Goal: Information Seeking & Learning: Learn about a topic

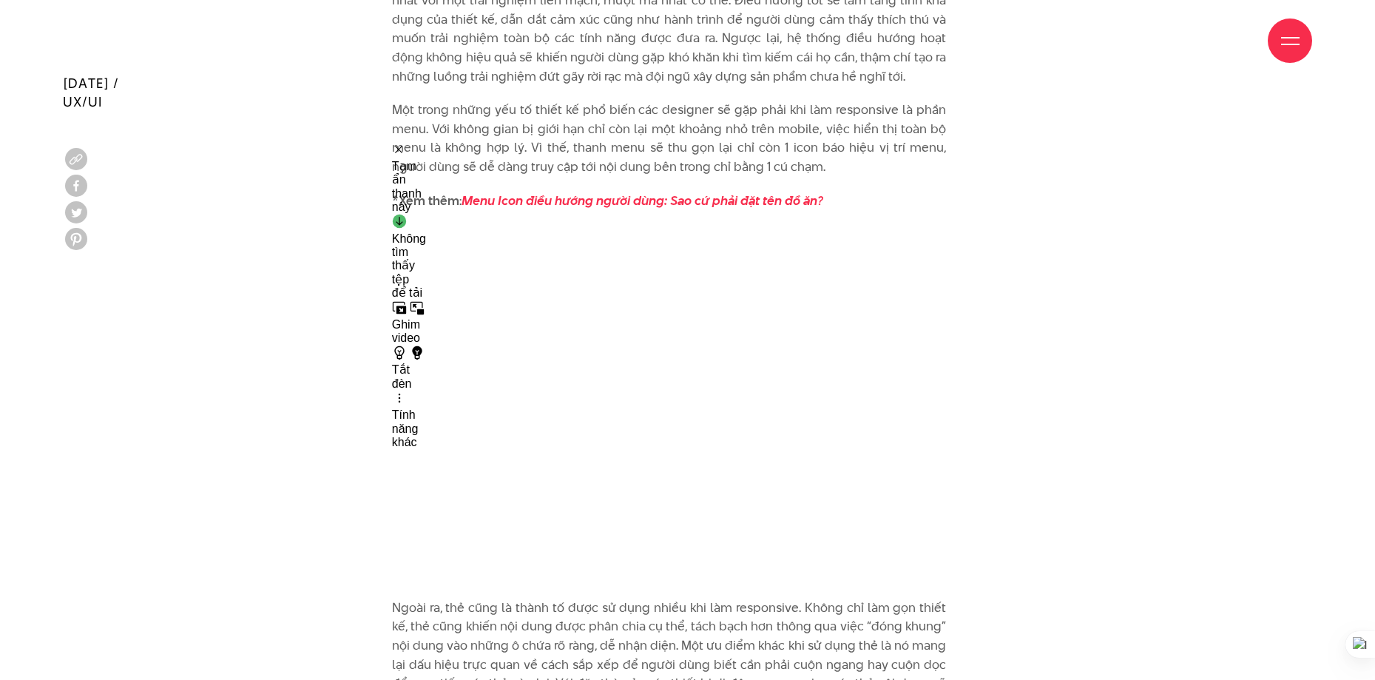
scroll to position [5890, 0]
click at [394, 145] on div "Tạm ẩn thanh này" at bounding box center [409, 177] width 34 height 71
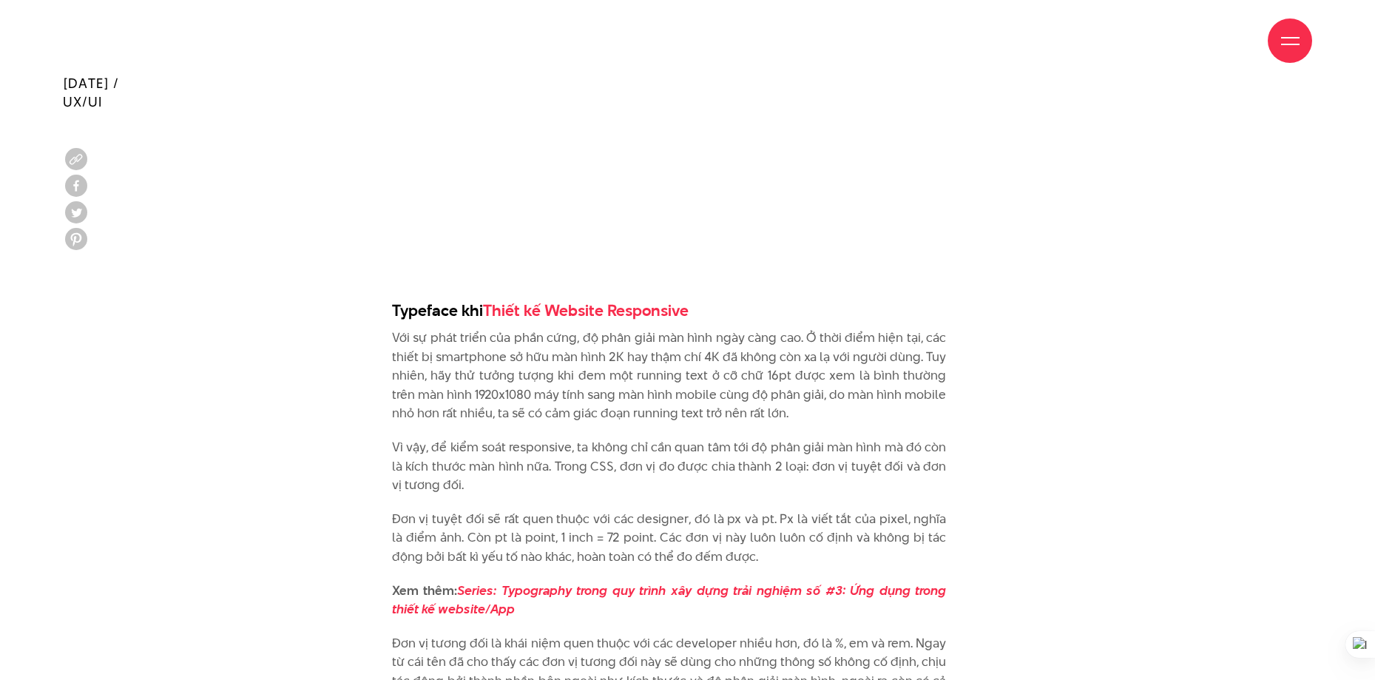
scroll to position [7443, 0]
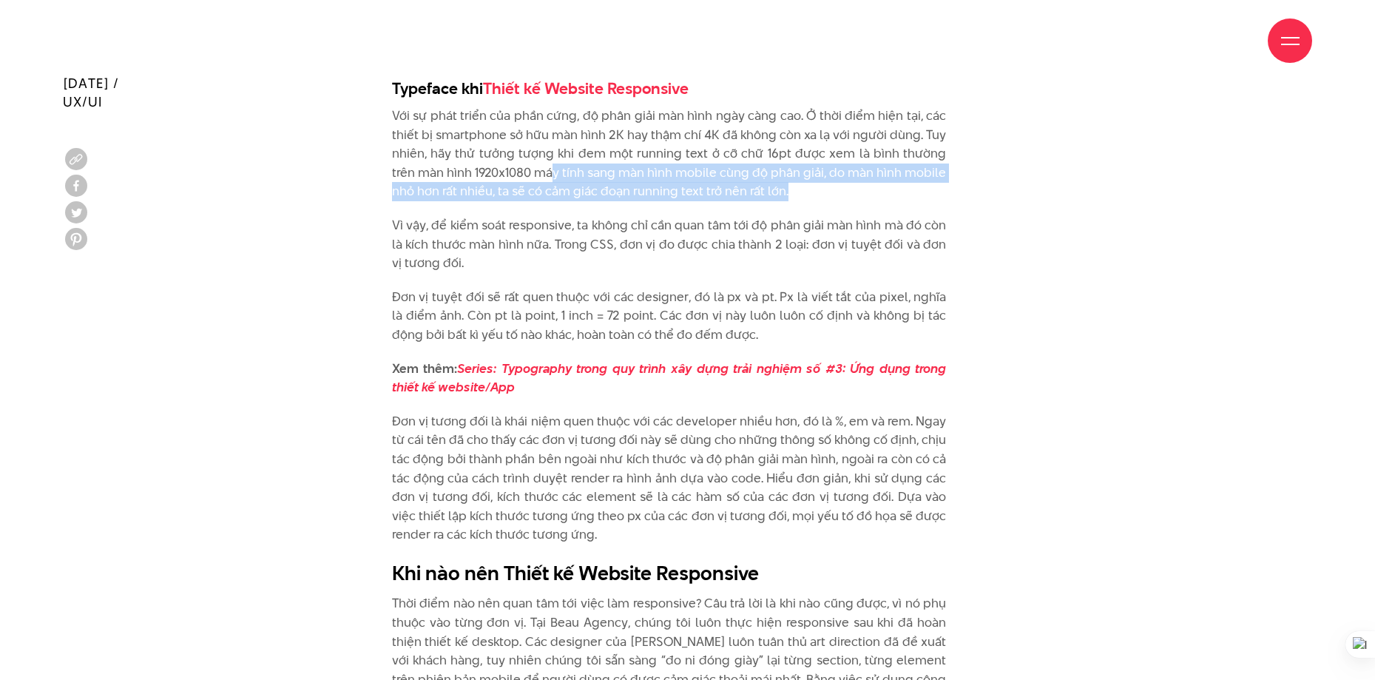
drag, startPoint x: 526, startPoint y: 114, endPoint x: 800, endPoint y: 135, distance: 274.5
click at [800, 135] on p "Với sự phát triển của phần cứng, độ phân giải màn hình ngày càng cao. Ở thời đi…" at bounding box center [669, 154] width 555 height 95
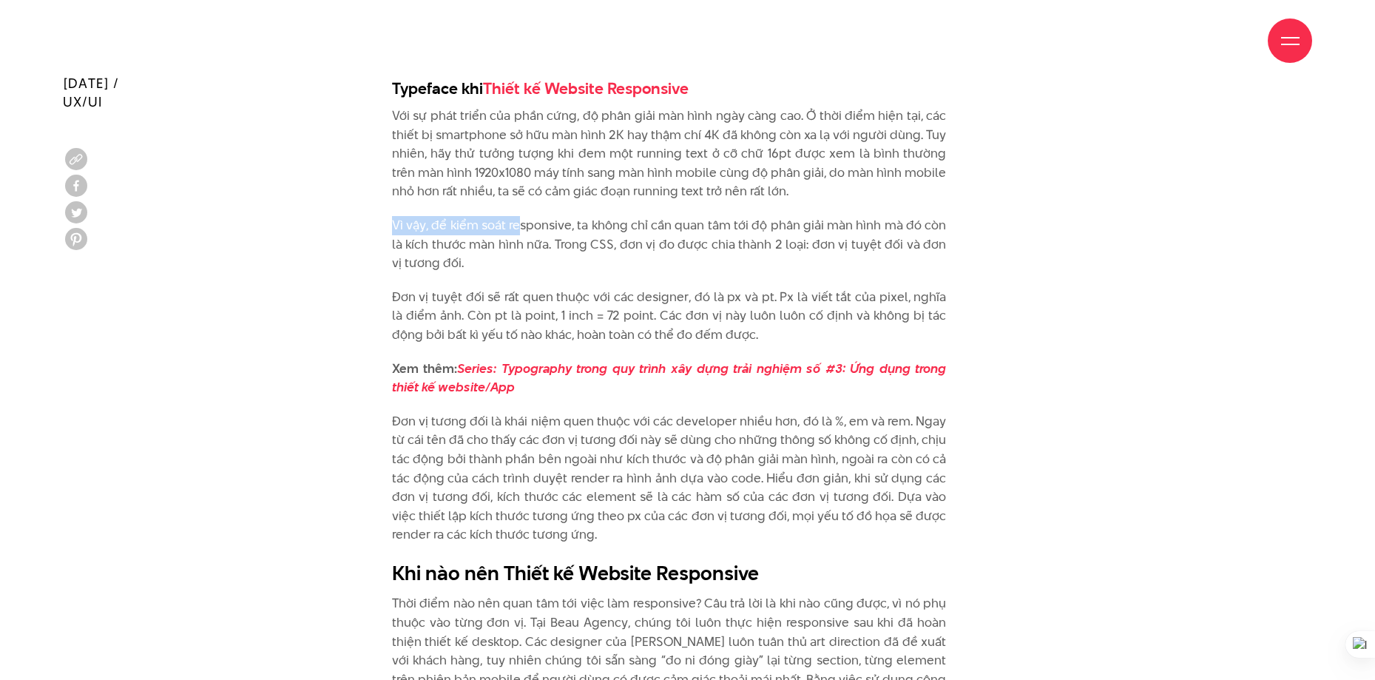
drag, startPoint x: 391, startPoint y: 168, endPoint x: 521, endPoint y: 166, distance: 130.2
click at [521, 216] on p "Vì vậy, để kiểm soát responsive, ta không chỉ cần quan tâm tới độ phân giải màn…" at bounding box center [669, 244] width 555 height 57
click at [574, 216] on p "Vì vậy, để kiểm soát responsive, ta không chỉ cần quan tâm tới độ phân giải màn…" at bounding box center [669, 244] width 555 height 57
drag, startPoint x: 389, startPoint y: 188, endPoint x: 618, endPoint y: 189, distance: 229.3
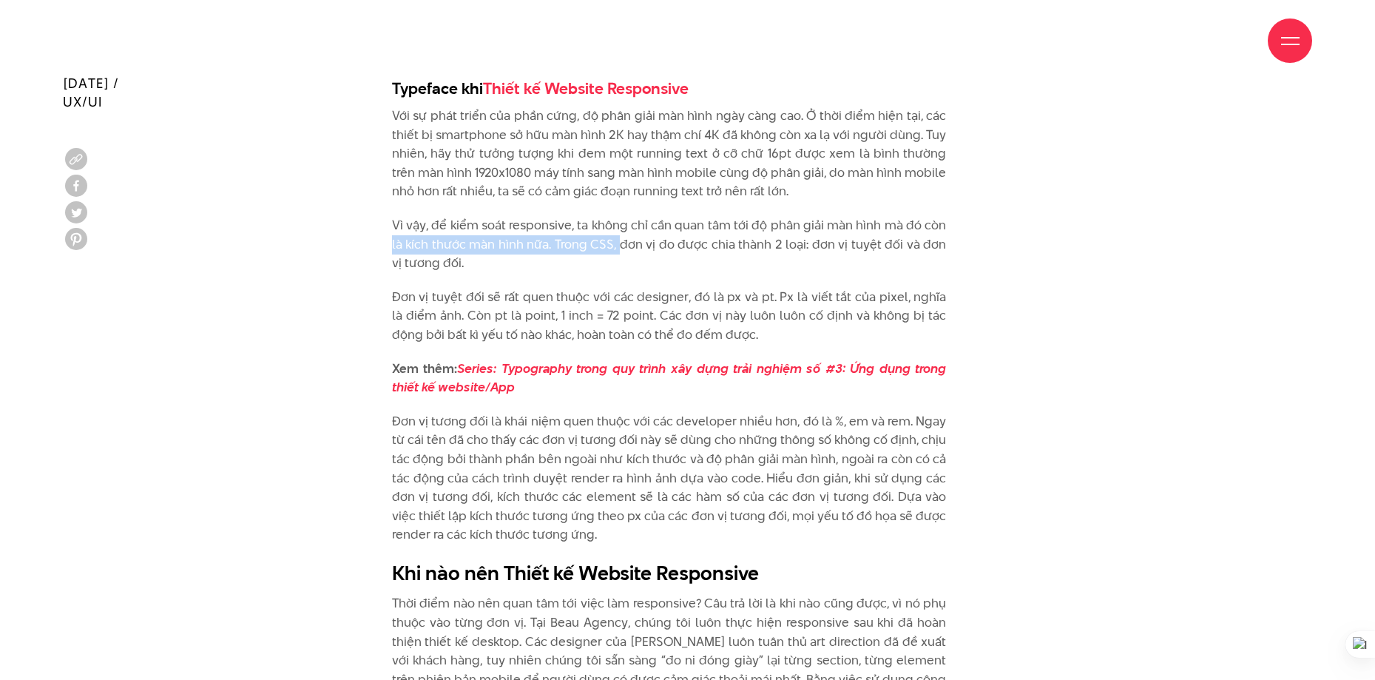
click at [618, 216] on p "Vì vậy, để kiểm soát responsive, ta không chỉ cần quan tâm tới độ phân giải màn…" at bounding box center [669, 244] width 555 height 57
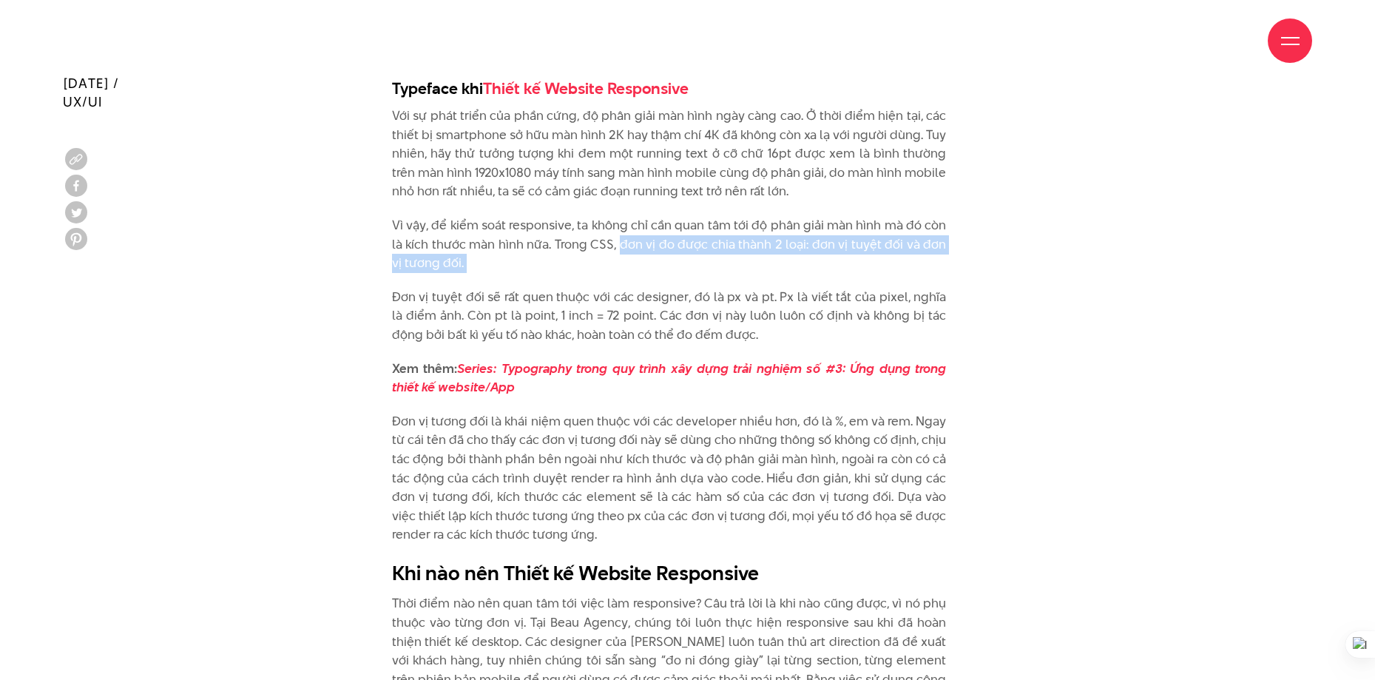
drag, startPoint x: 618, startPoint y: 189, endPoint x: 582, endPoint y: 203, distance: 38.9
click at [582, 216] on p "Vì vậy, để kiểm soát responsive, ta không chỉ cần quan tâm tới độ phân giải màn…" at bounding box center [669, 244] width 555 height 57
click at [396, 288] on p "Đơn vị tuyệt đối sẽ rất quen thuộc với các designer, đó là px và pt. Px là viết…" at bounding box center [669, 316] width 555 height 57
click at [688, 288] on p "Đơn vị tuyệt đối sẽ rất quen thuộc với các designer, đó là px và pt. Px là viết…" at bounding box center [669, 316] width 555 height 57
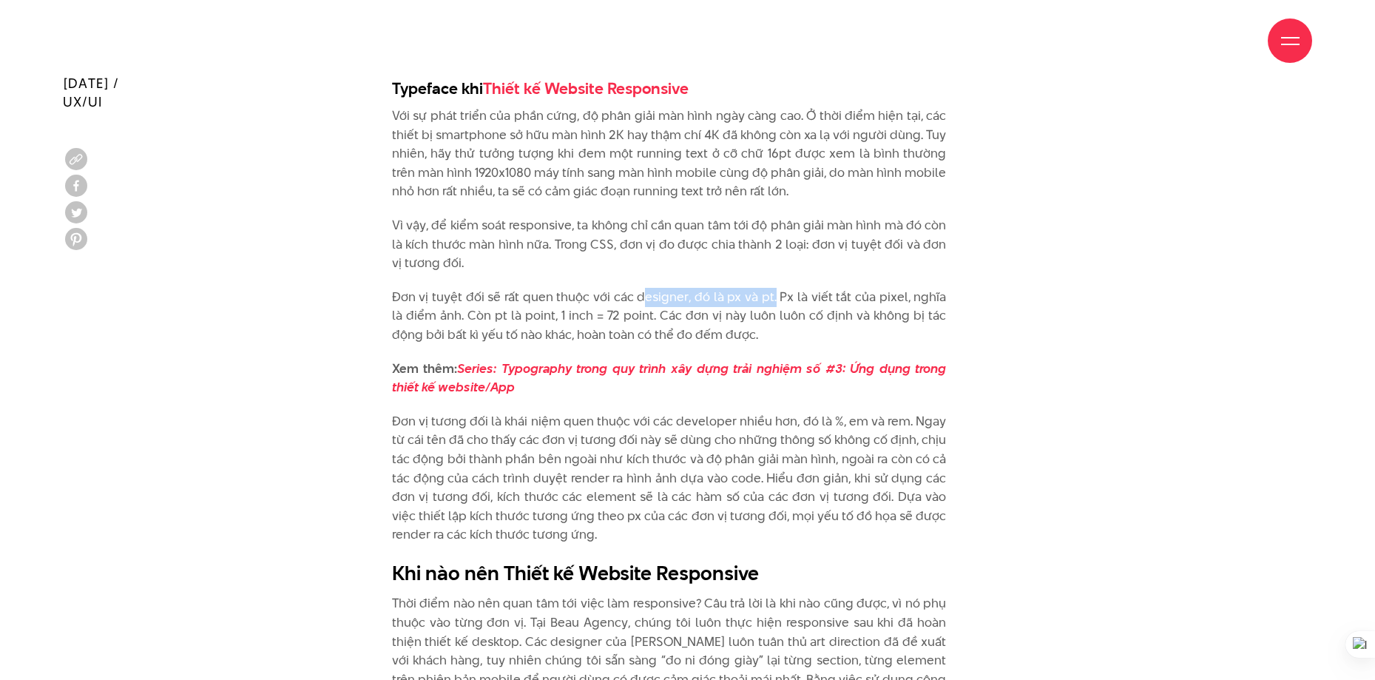
drag, startPoint x: 768, startPoint y: 238, endPoint x: 640, endPoint y: 243, distance: 128.1
click at [640, 288] on p "Đơn vị tuyệt đối sẽ rất quen thuộc với các designer, đó là px và pt. Px là viết…" at bounding box center [669, 316] width 555 height 57
click at [505, 288] on p "Đơn vị tuyệt đối sẽ rất quen thuộc với các designer, đó là px và pt. Px là viết…" at bounding box center [669, 316] width 555 height 57
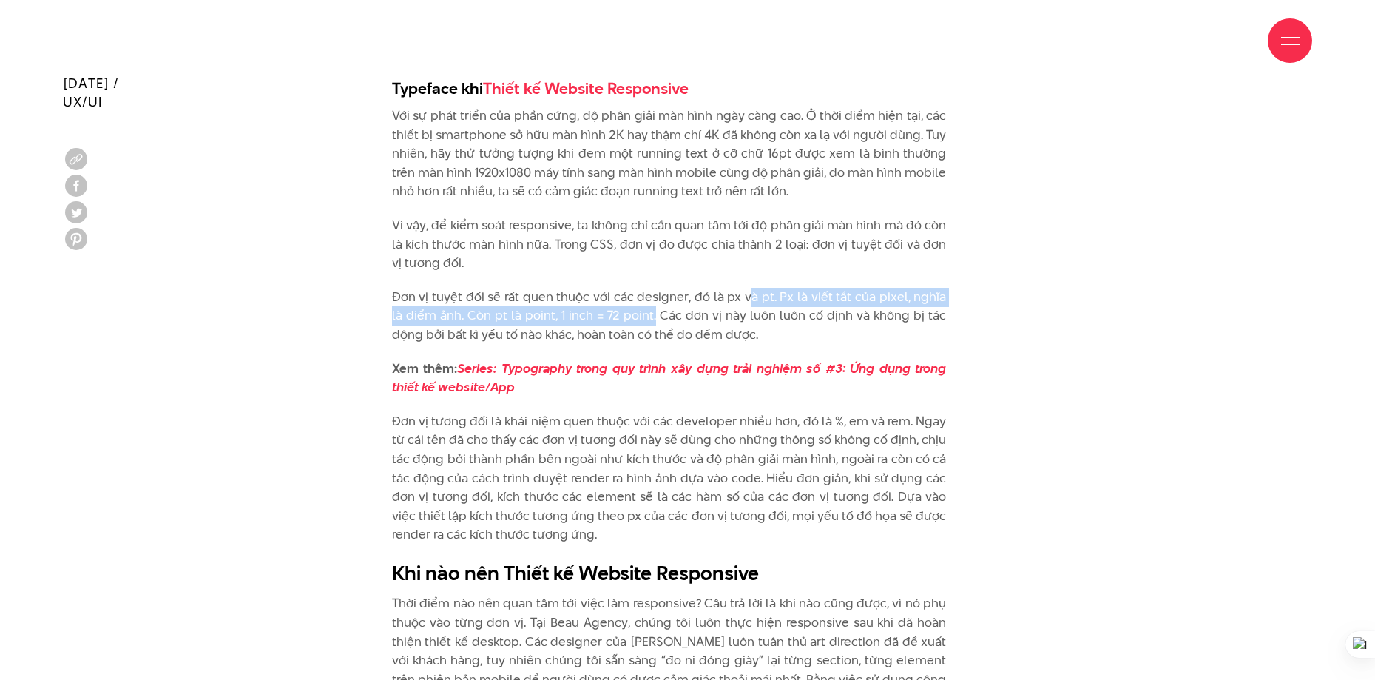
drag, startPoint x: 635, startPoint y: 261, endPoint x: 741, endPoint y: 225, distance: 112.5
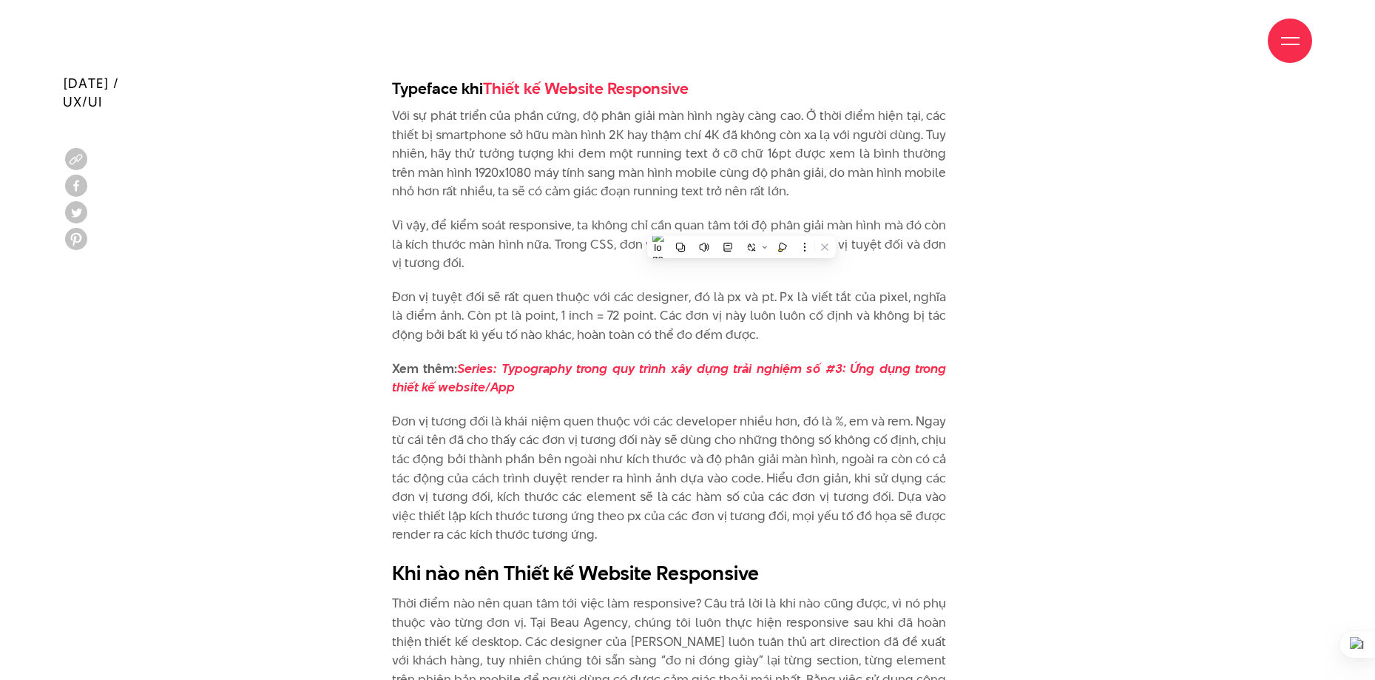
click at [712, 216] on p "Vì vậy, để kiểm soát responsive, ta không chỉ cần quan tâm tới độ phân giải màn…" at bounding box center [669, 244] width 555 height 57
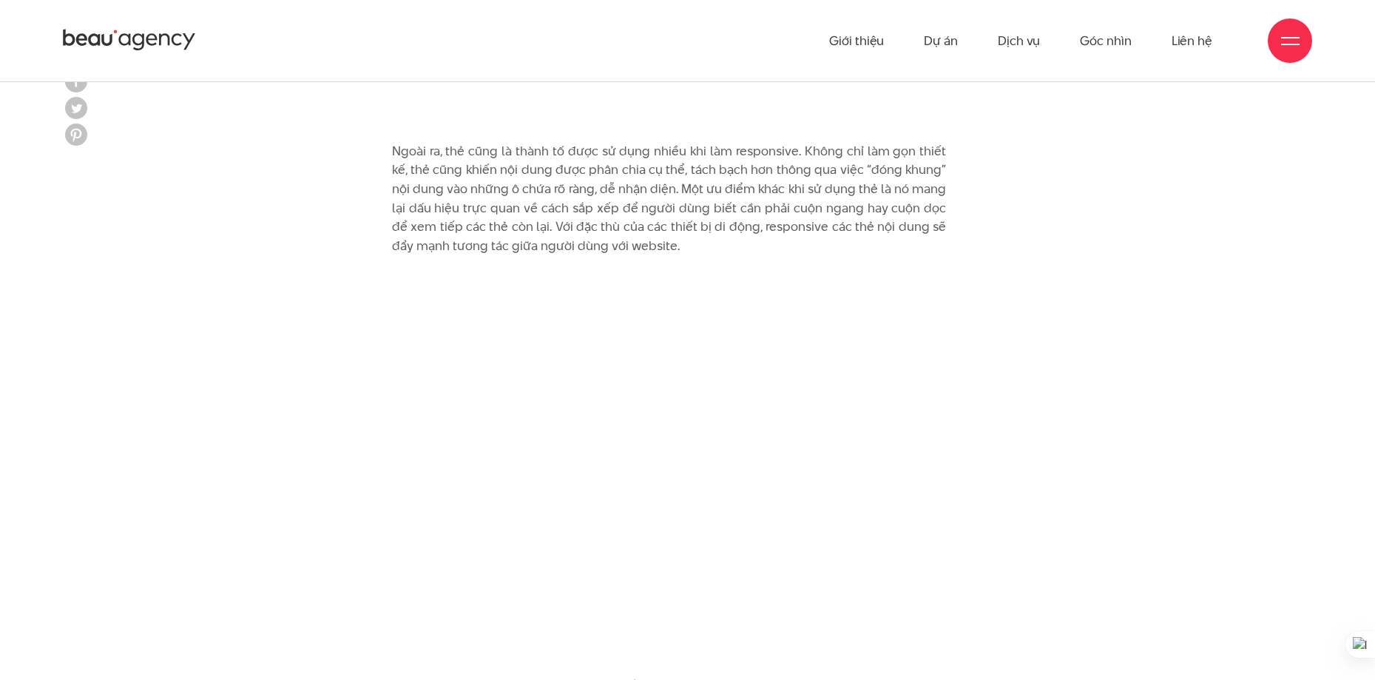
scroll to position [6241, 0]
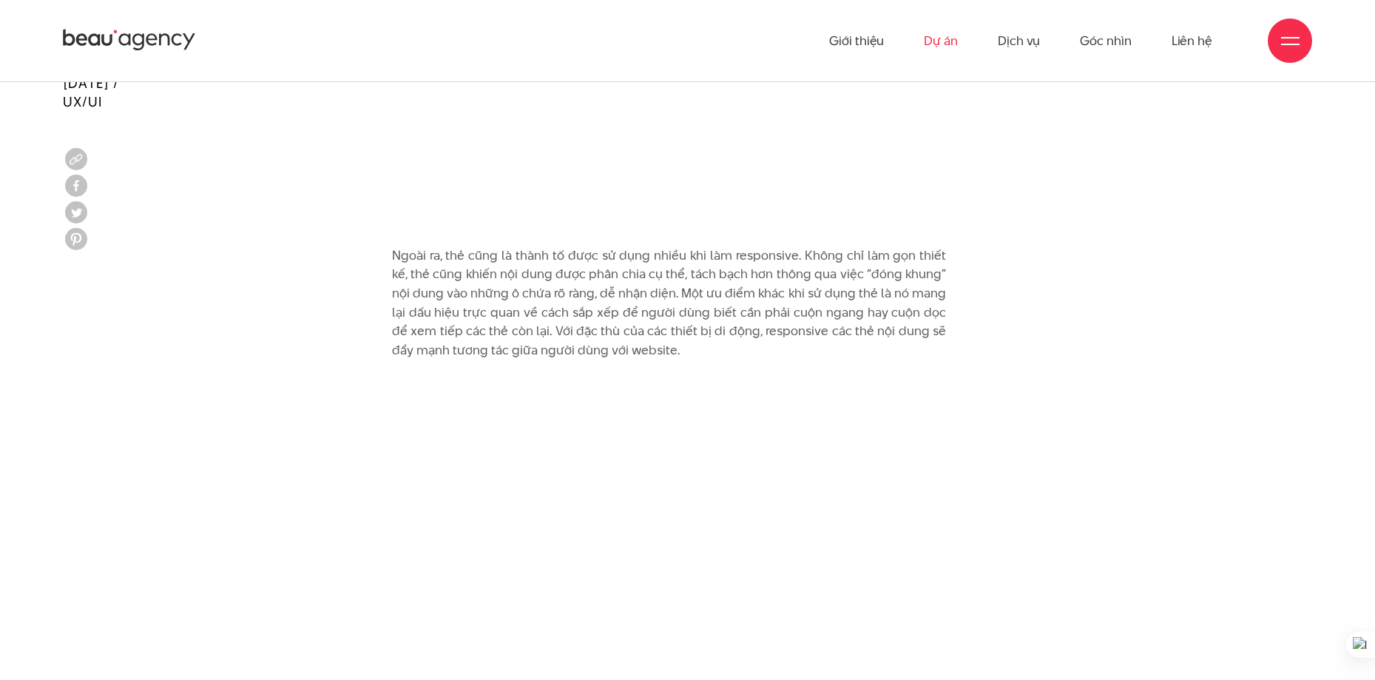
click at [933, 36] on link "Dự án" at bounding box center [941, 40] width 34 height 81
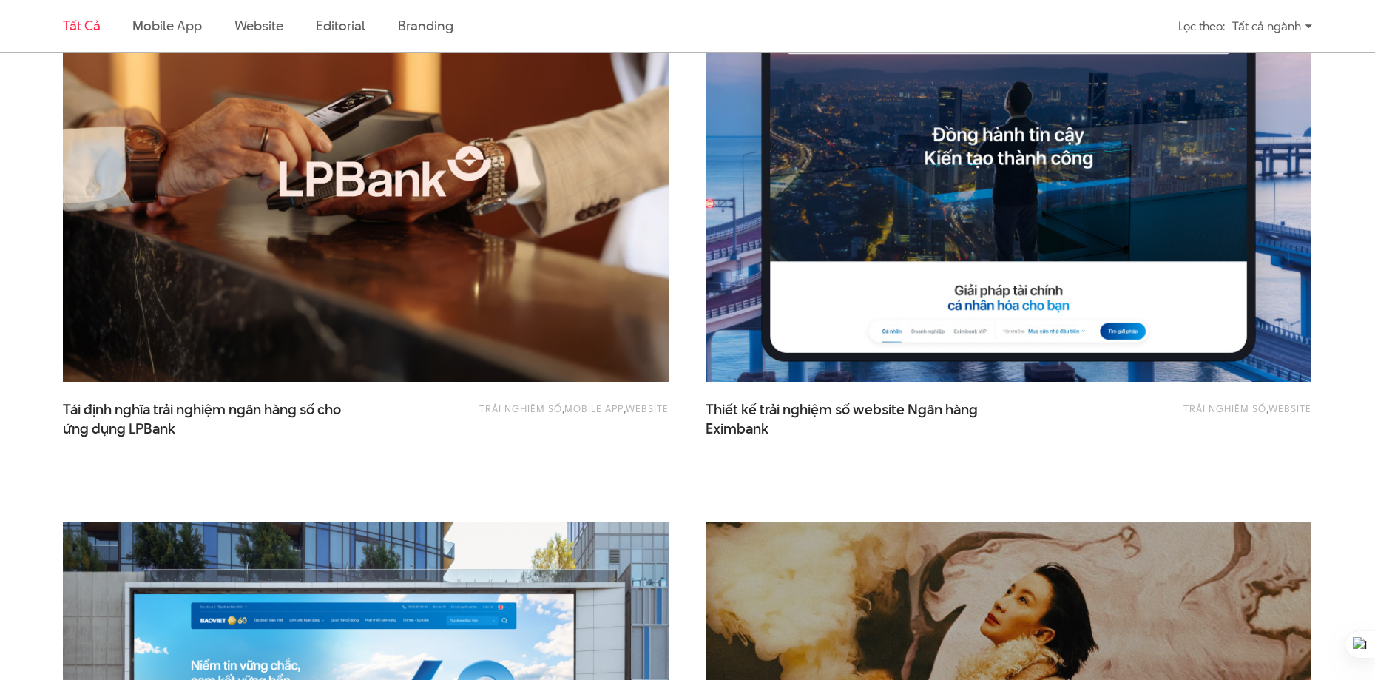
scroll to position [1117, 0]
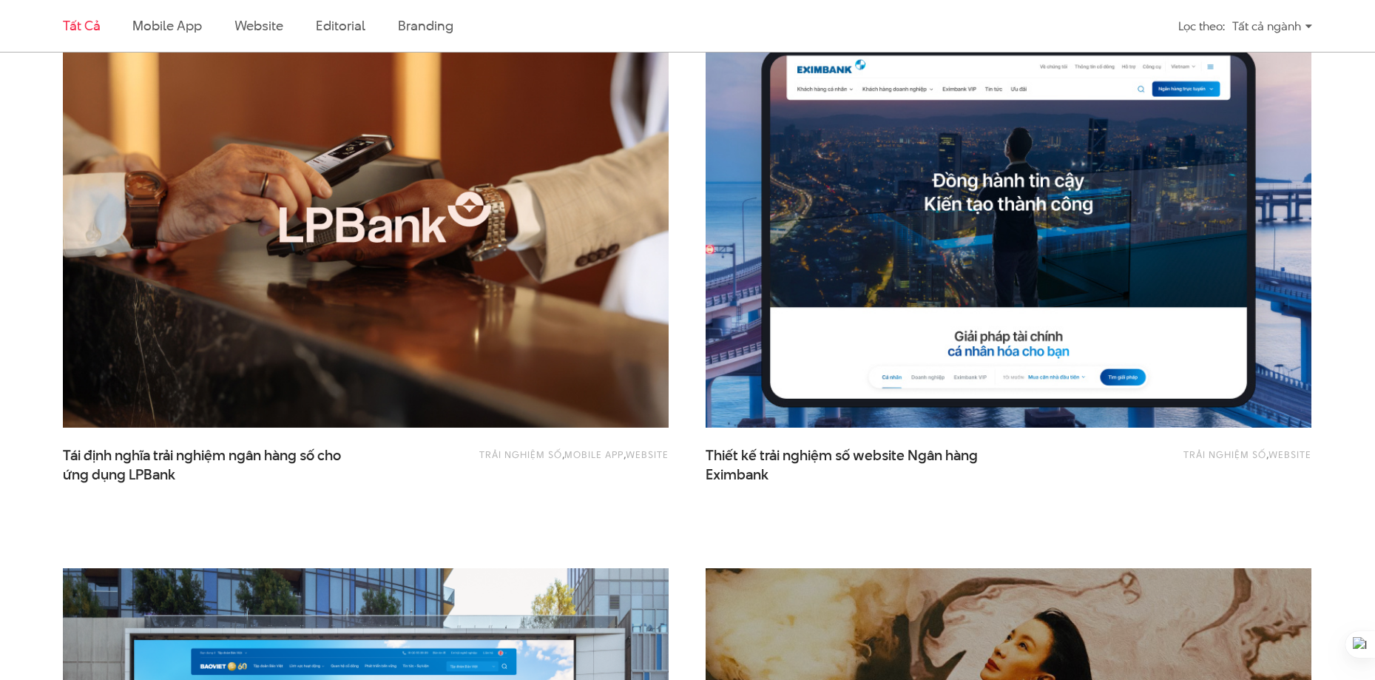
click at [1013, 178] on img at bounding box center [1008, 224] width 667 height 447
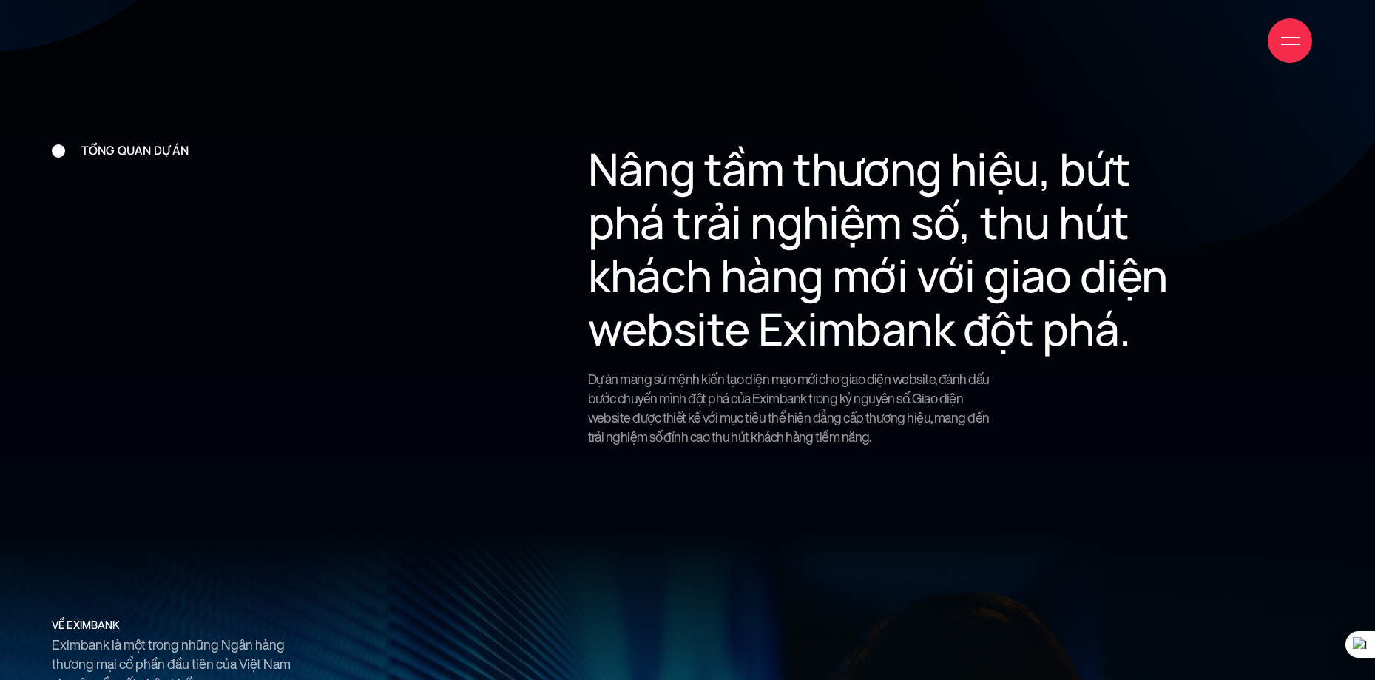
click at [1282, 36] on div at bounding box center [1290, 41] width 18 height 18
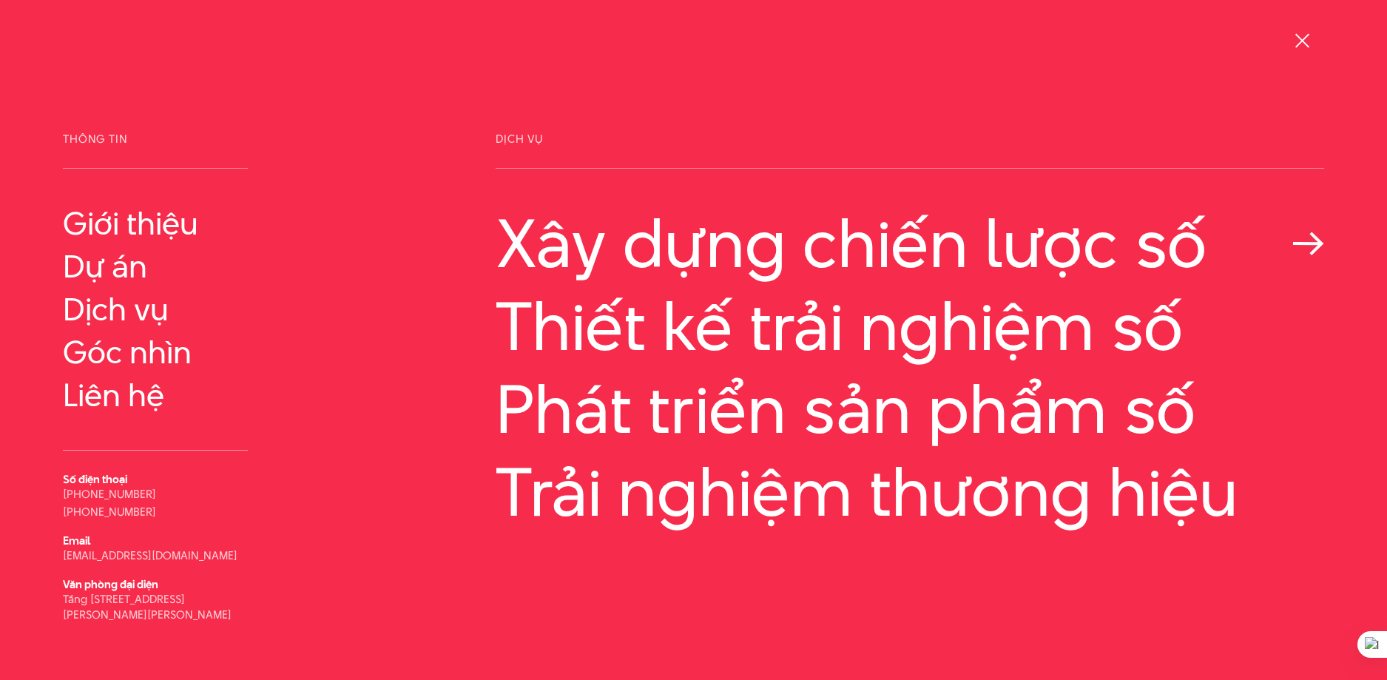
scroll to position [1634, 0]
click at [1312, 245] on icon at bounding box center [1308, 244] width 32 height 24
click at [1302, 32] on div at bounding box center [1302, 41] width 18 height 18
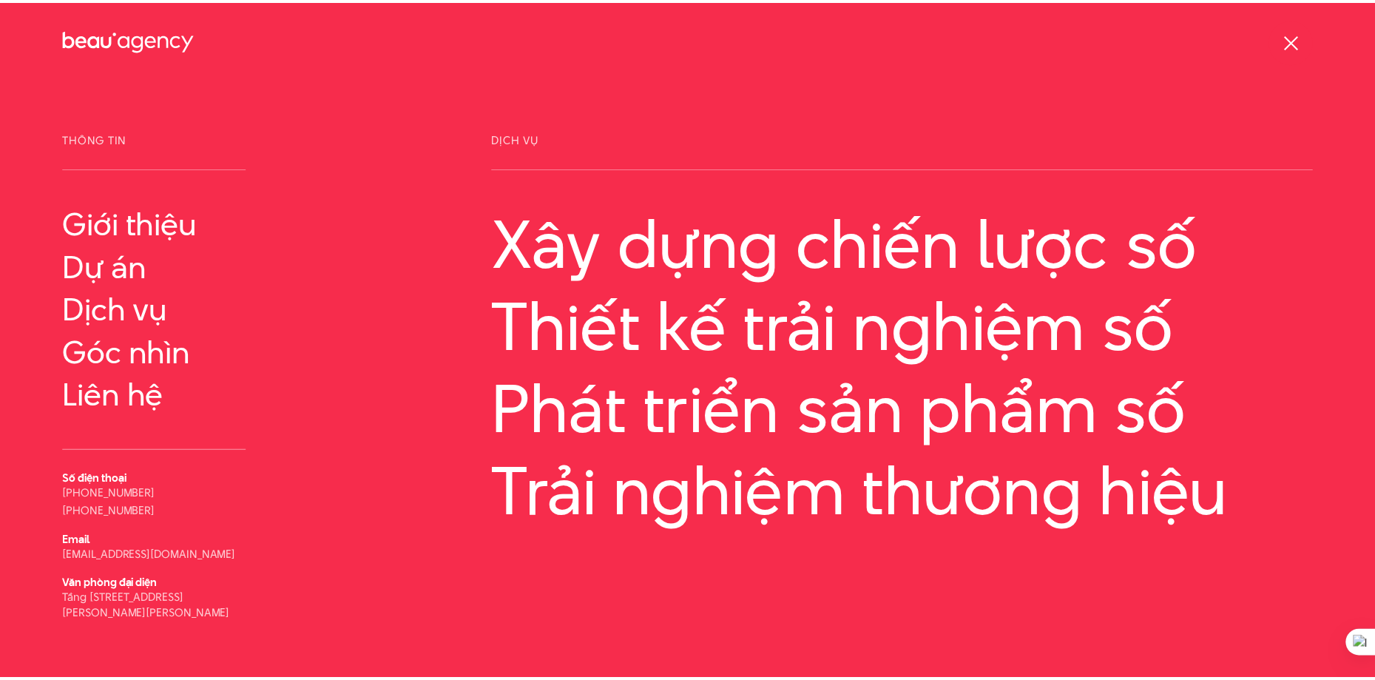
scroll to position [1627, 0]
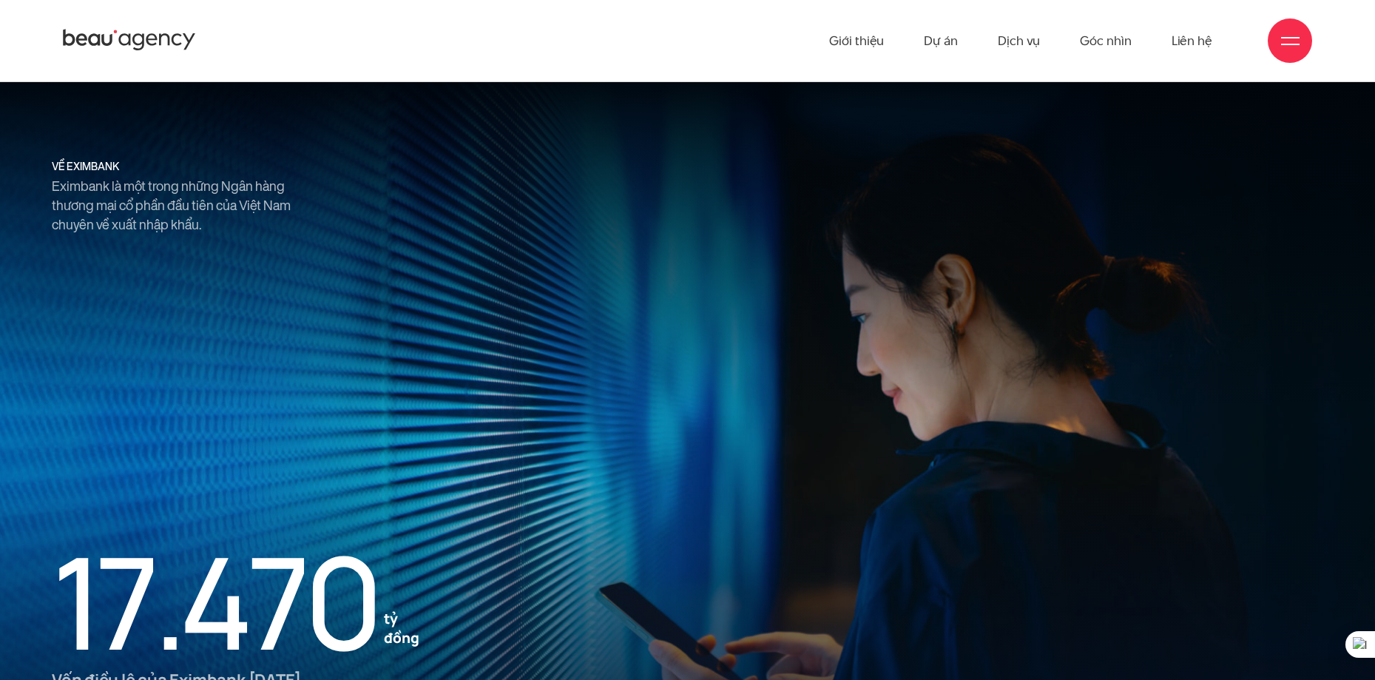
click at [1302, 31] on div at bounding box center [1290, 40] width 44 height 44
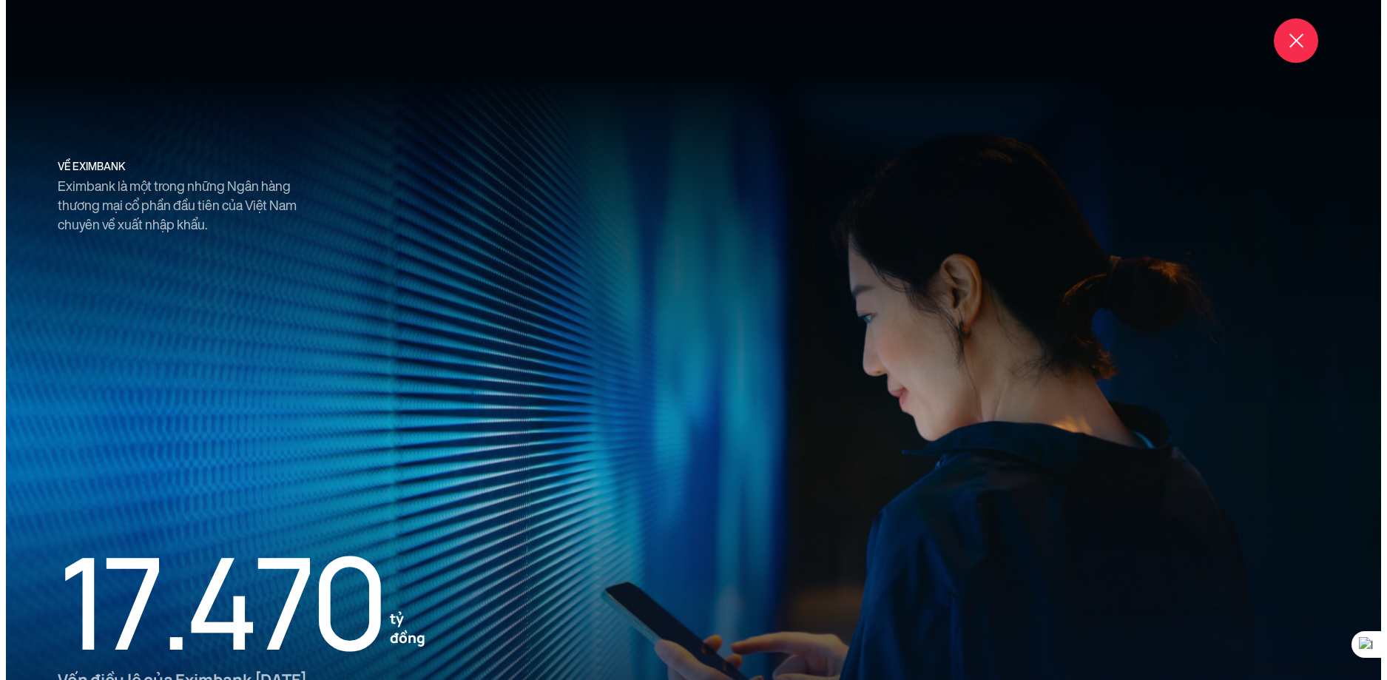
scroll to position [1634, 0]
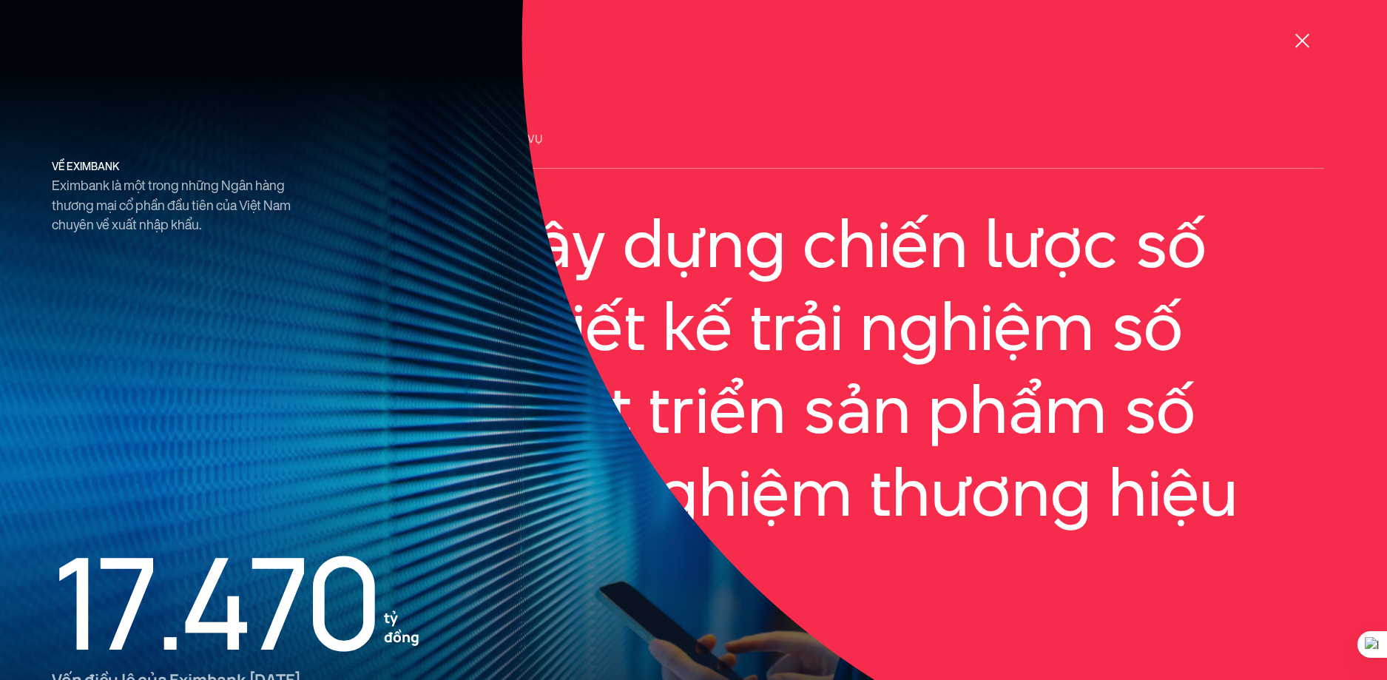
click at [1302, 32] on div at bounding box center [1302, 41] width 18 height 18
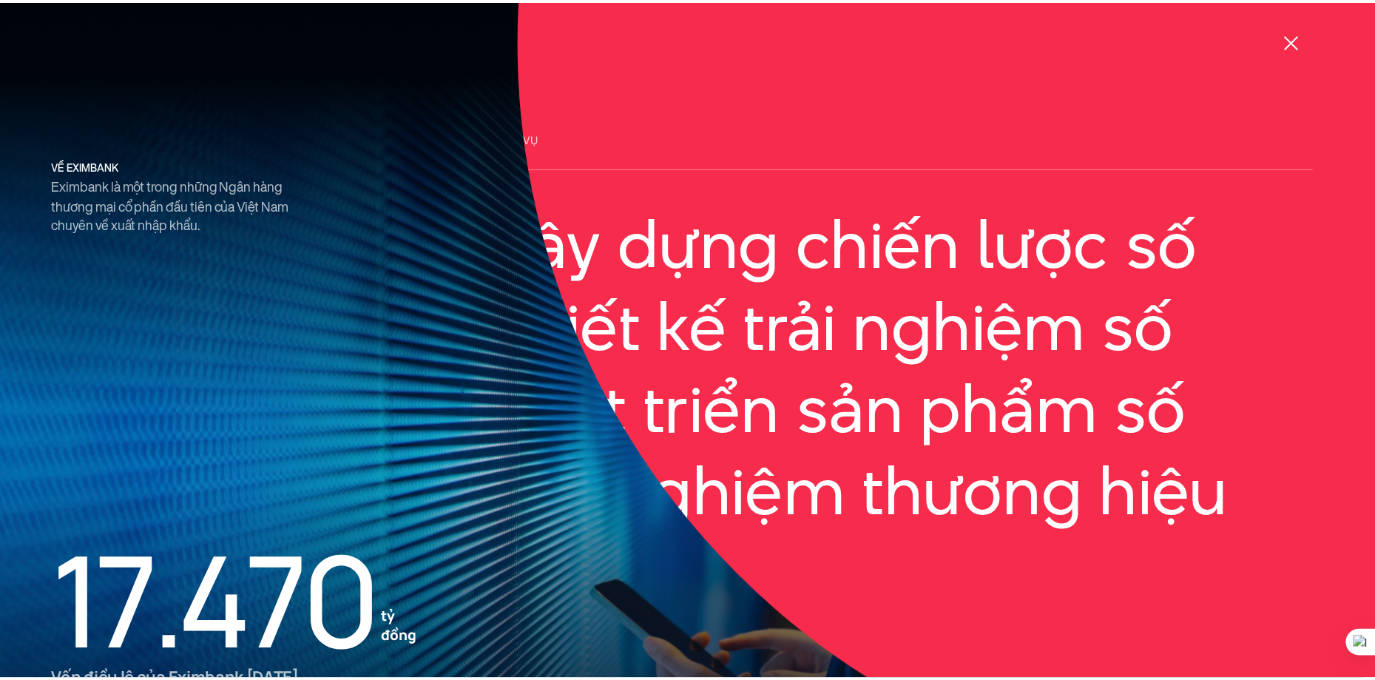
scroll to position [1627, 0]
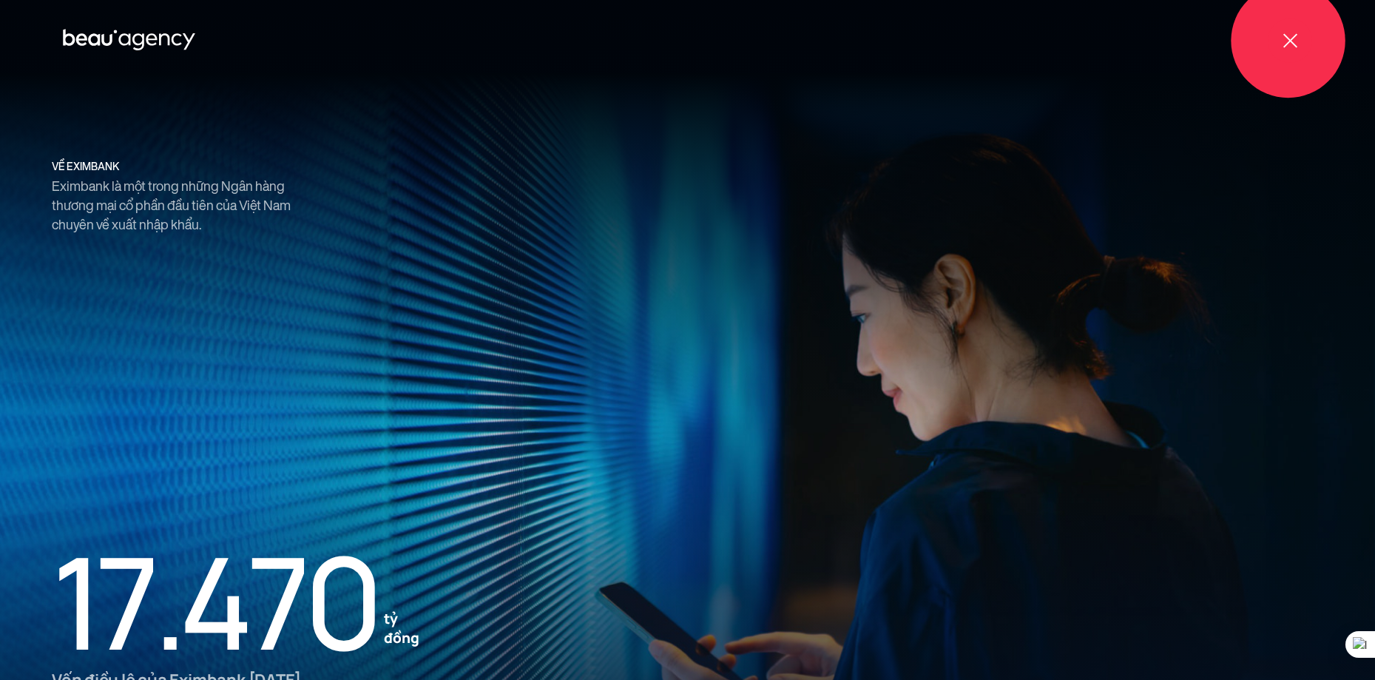
click at [1302, 31] on div at bounding box center [1290, 40] width 44 height 44
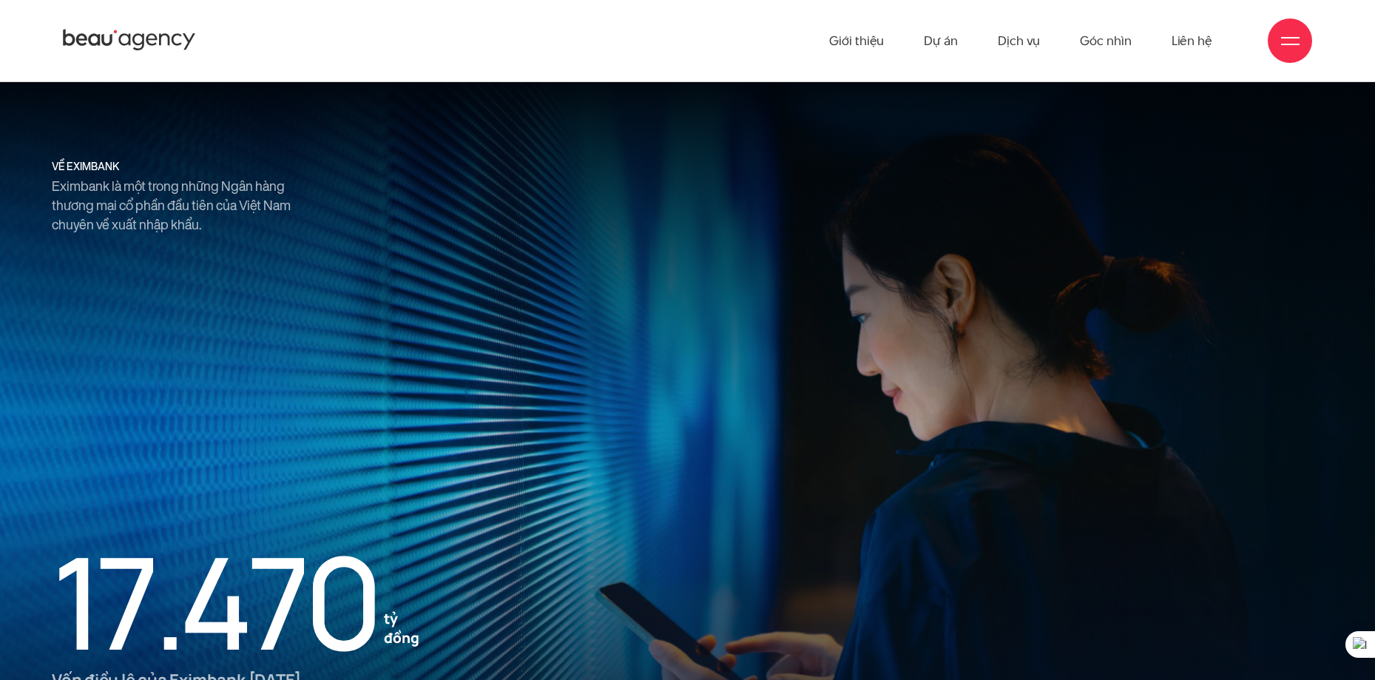
click at [1302, 31] on div at bounding box center [1290, 40] width 44 height 44
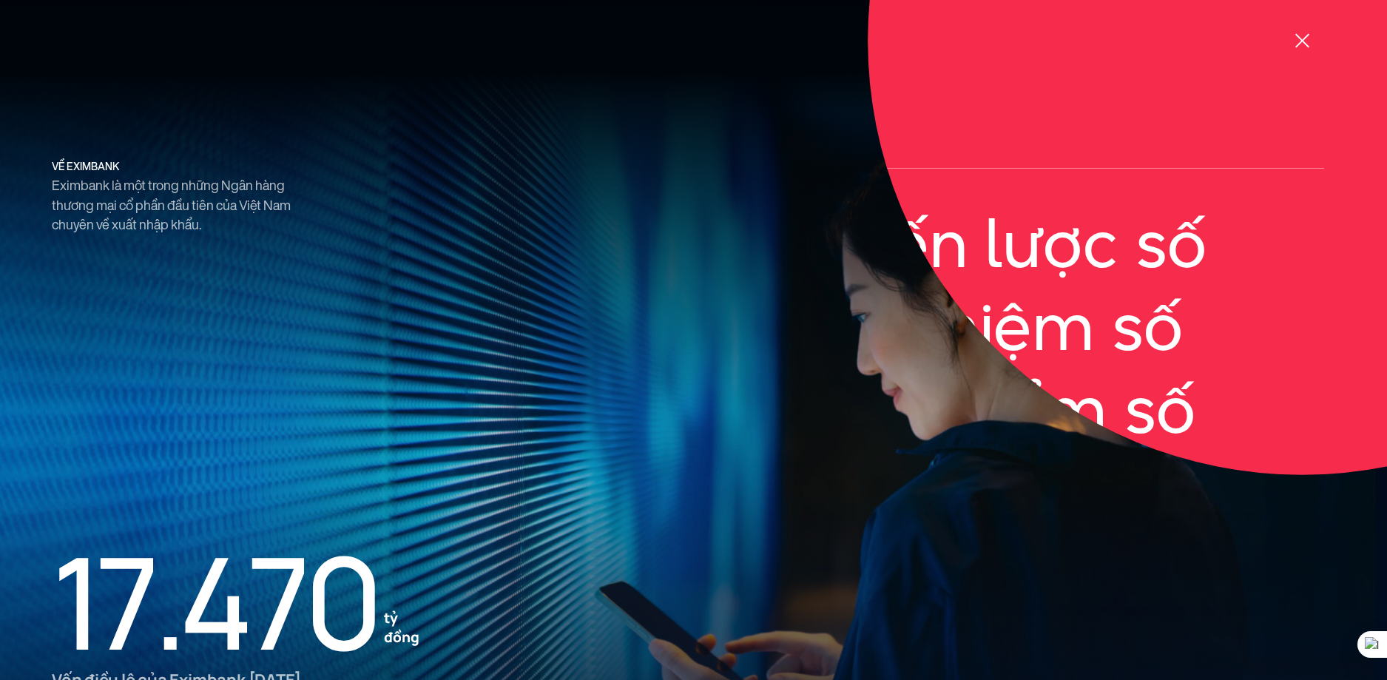
click at [1302, 32] on div at bounding box center [1302, 41] width 18 height 18
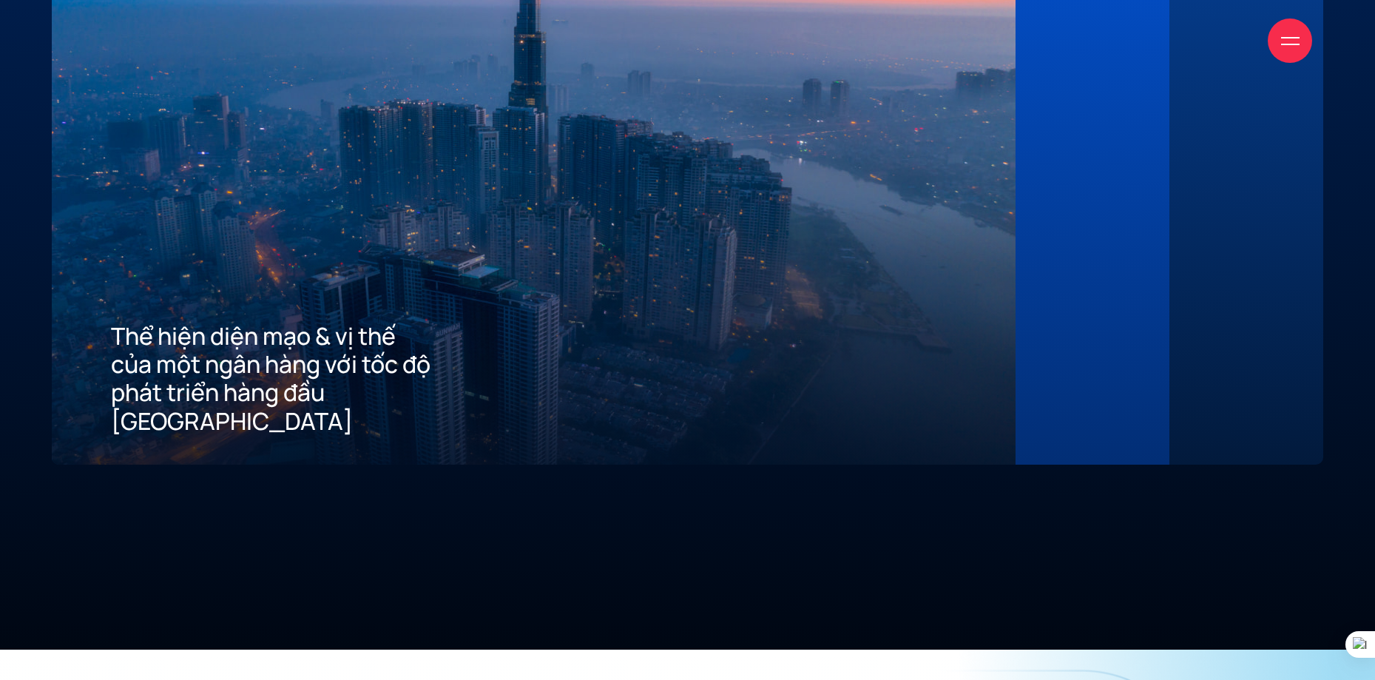
scroll to position [4171, 0]
click at [1110, 209] on div at bounding box center [1093, 159] width 36 height 549
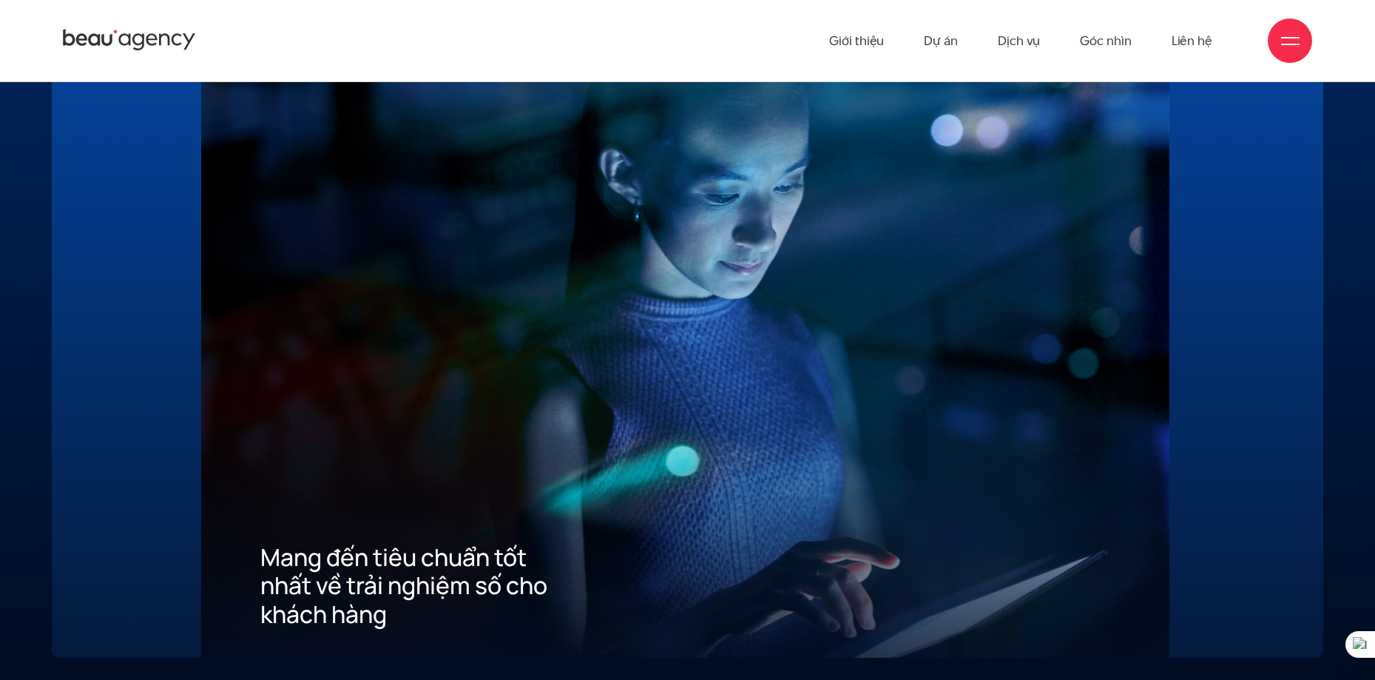
scroll to position [3977, 0]
click at [1221, 263] on div "03 Xây dựng ưu thế cạnh tranh thu hút khách hàng mới về App" at bounding box center [1247, 337] width 154 height 644
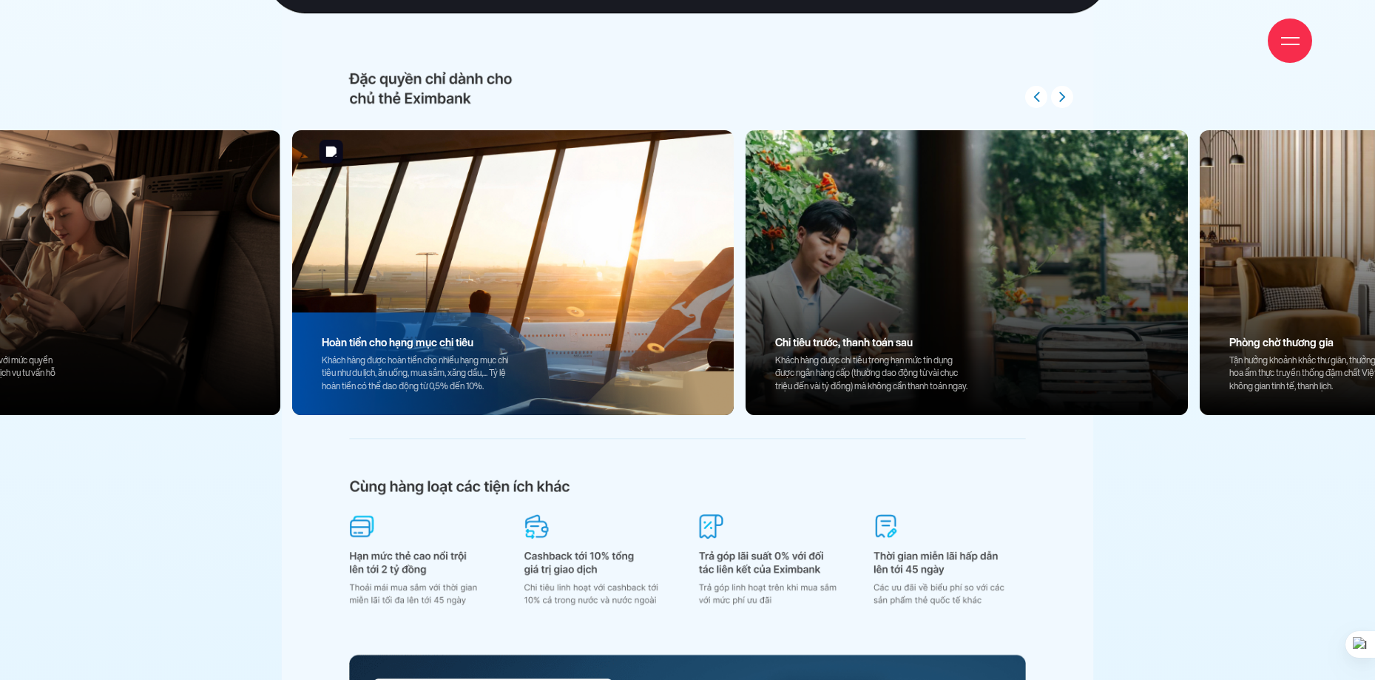
scroll to position [14288, 0]
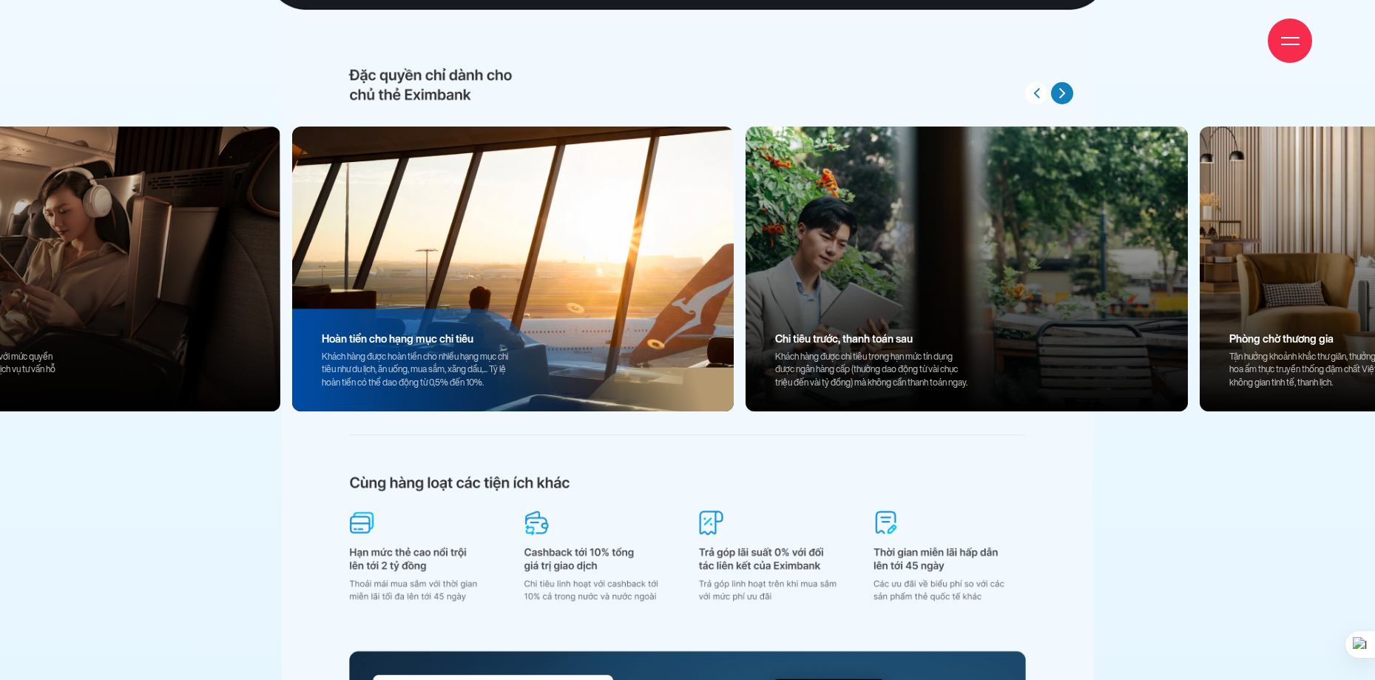
click at [1069, 89] on button "button" at bounding box center [1062, 93] width 22 height 22
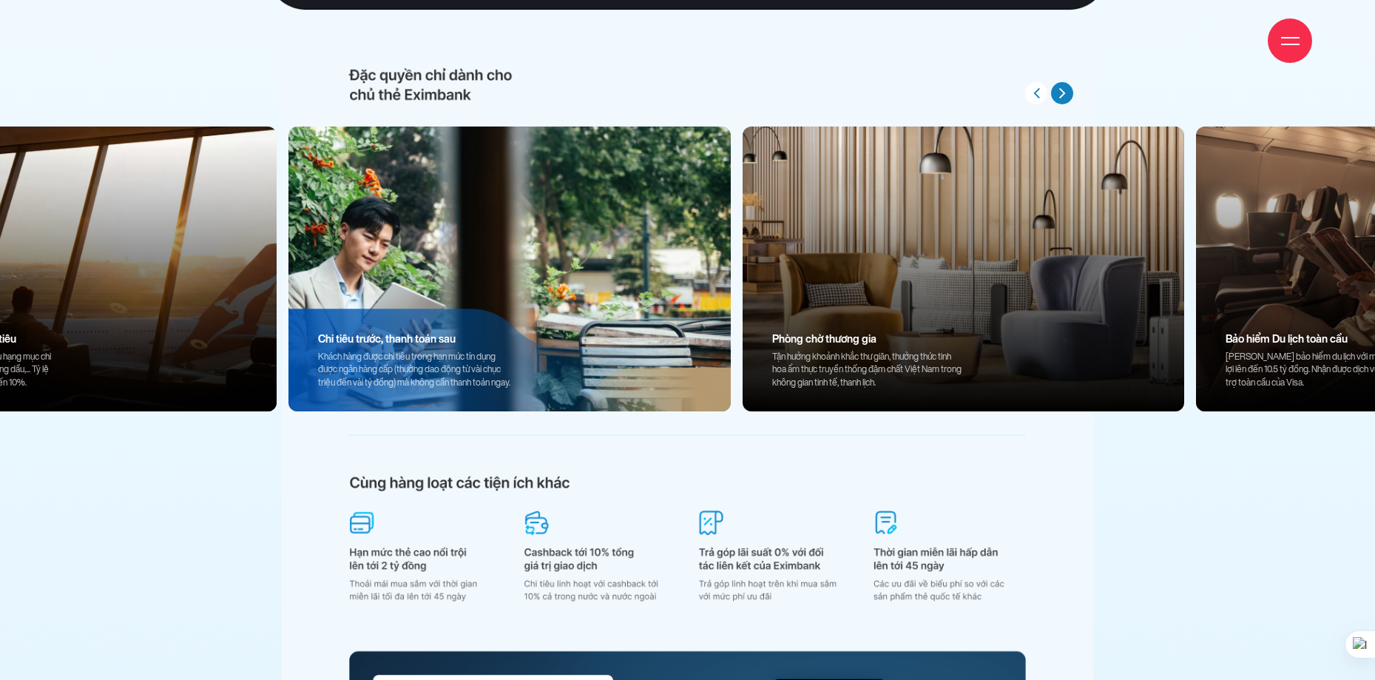
click at [1069, 89] on button "button" at bounding box center [1062, 93] width 22 height 22
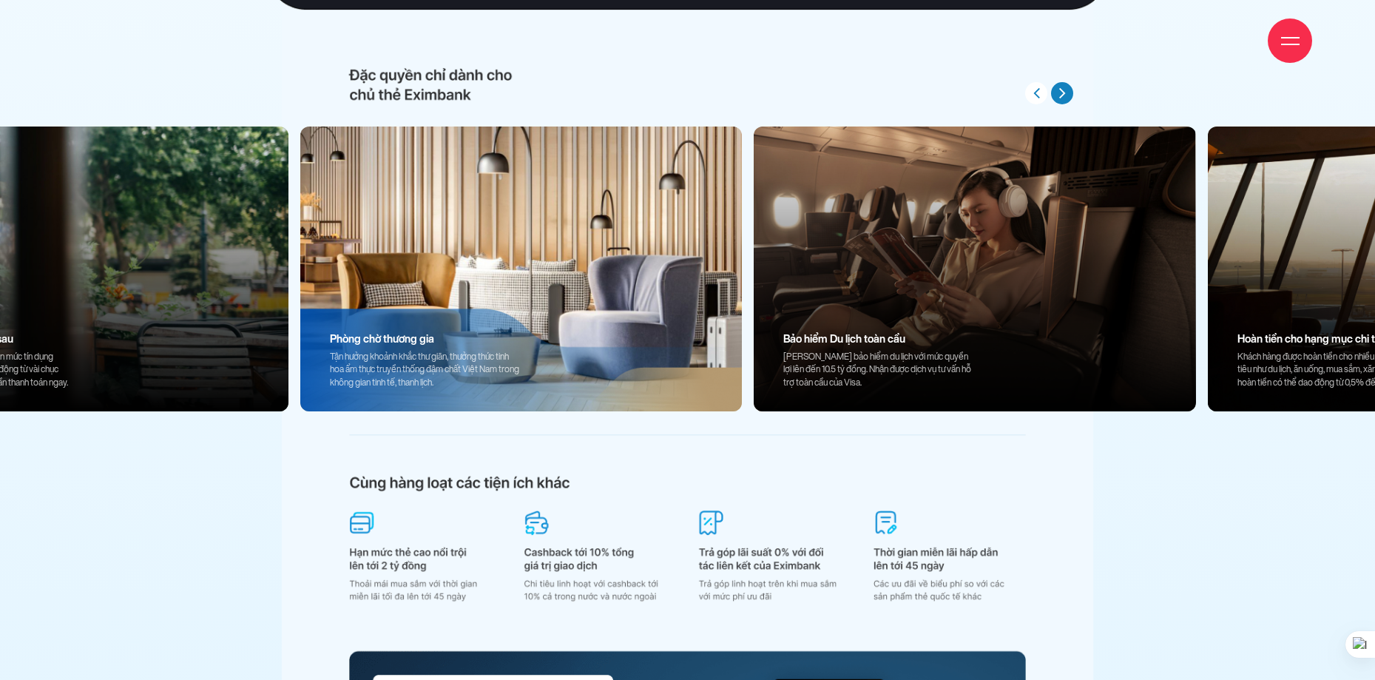
click at [1069, 89] on button "button" at bounding box center [1062, 93] width 22 height 22
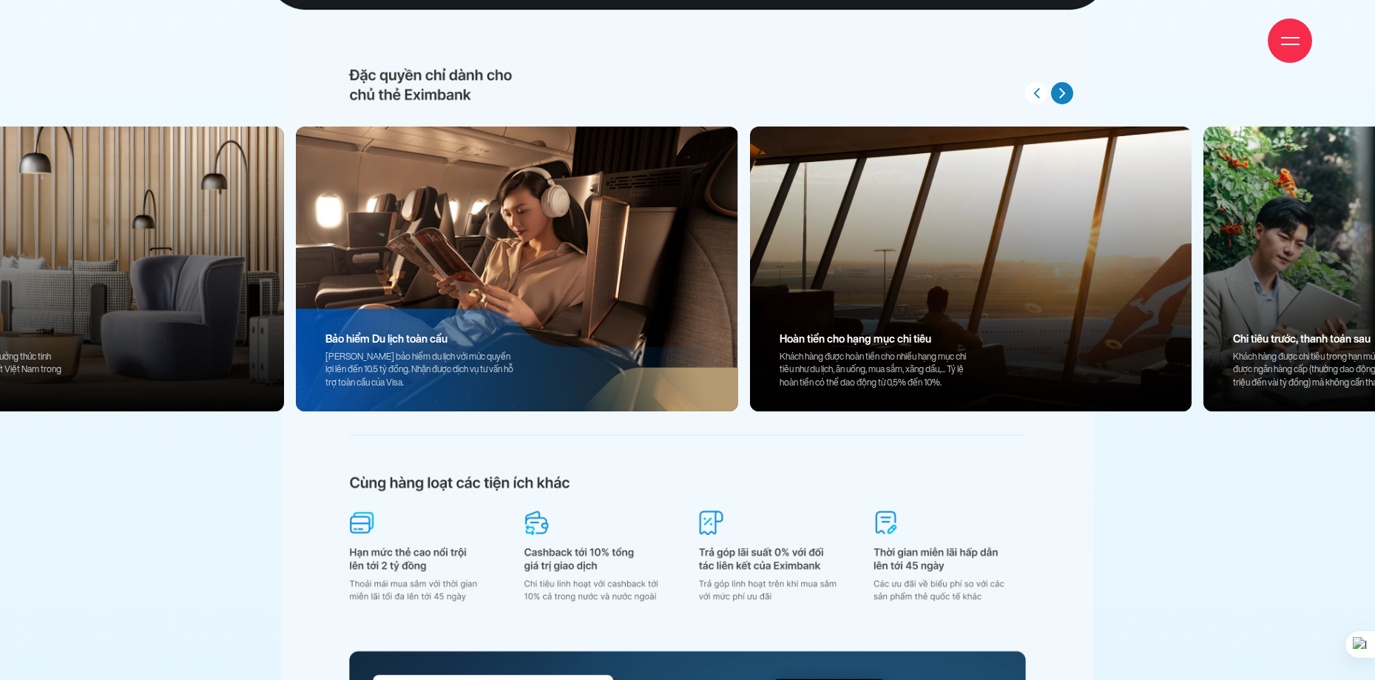
click at [1069, 89] on button "button" at bounding box center [1062, 93] width 22 height 22
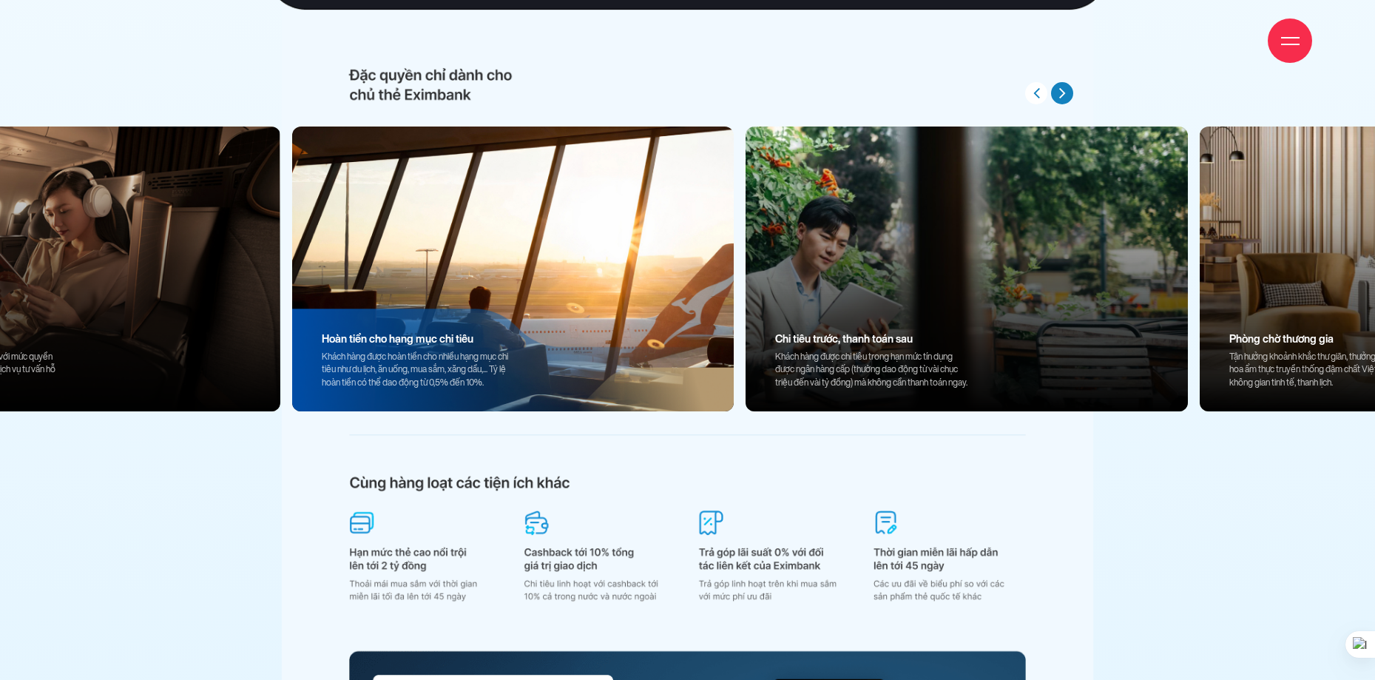
click at [1069, 89] on button "button" at bounding box center [1062, 93] width 22 height 22
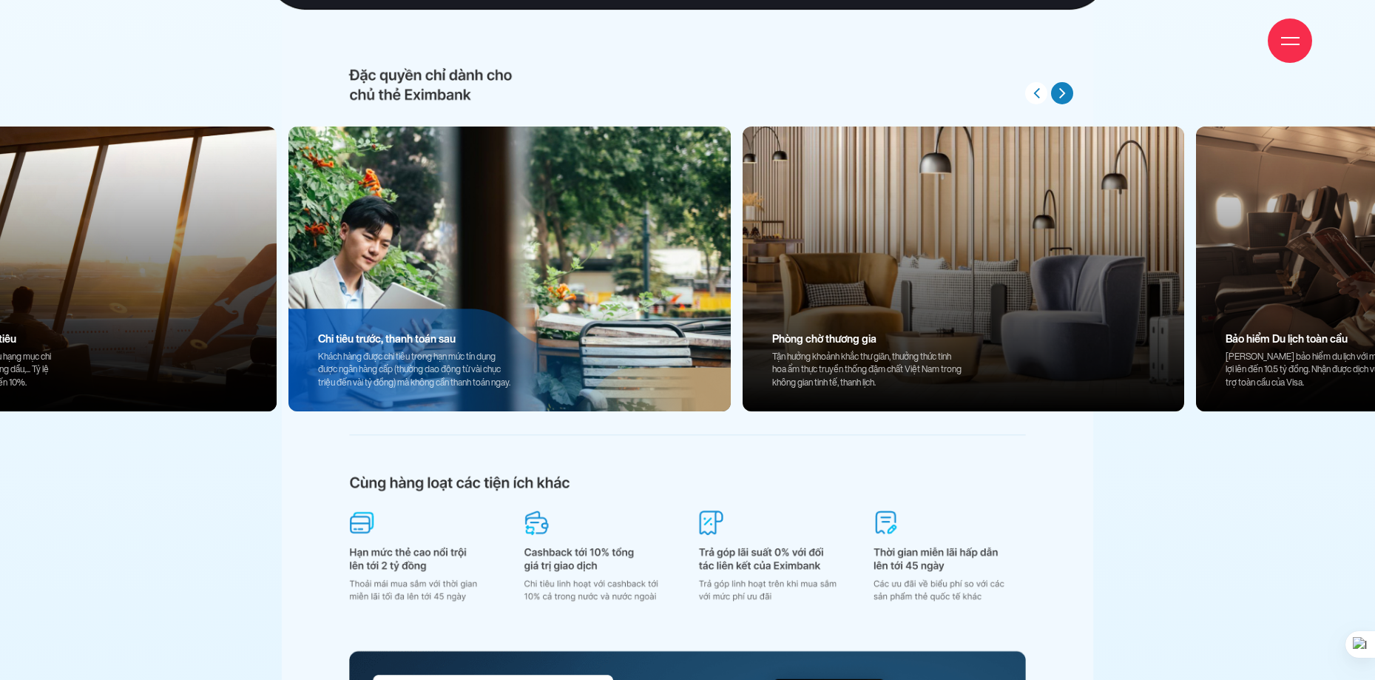
click at [1069, 89] on button "button" at bounding box center [1062, 93] width 22 height 22
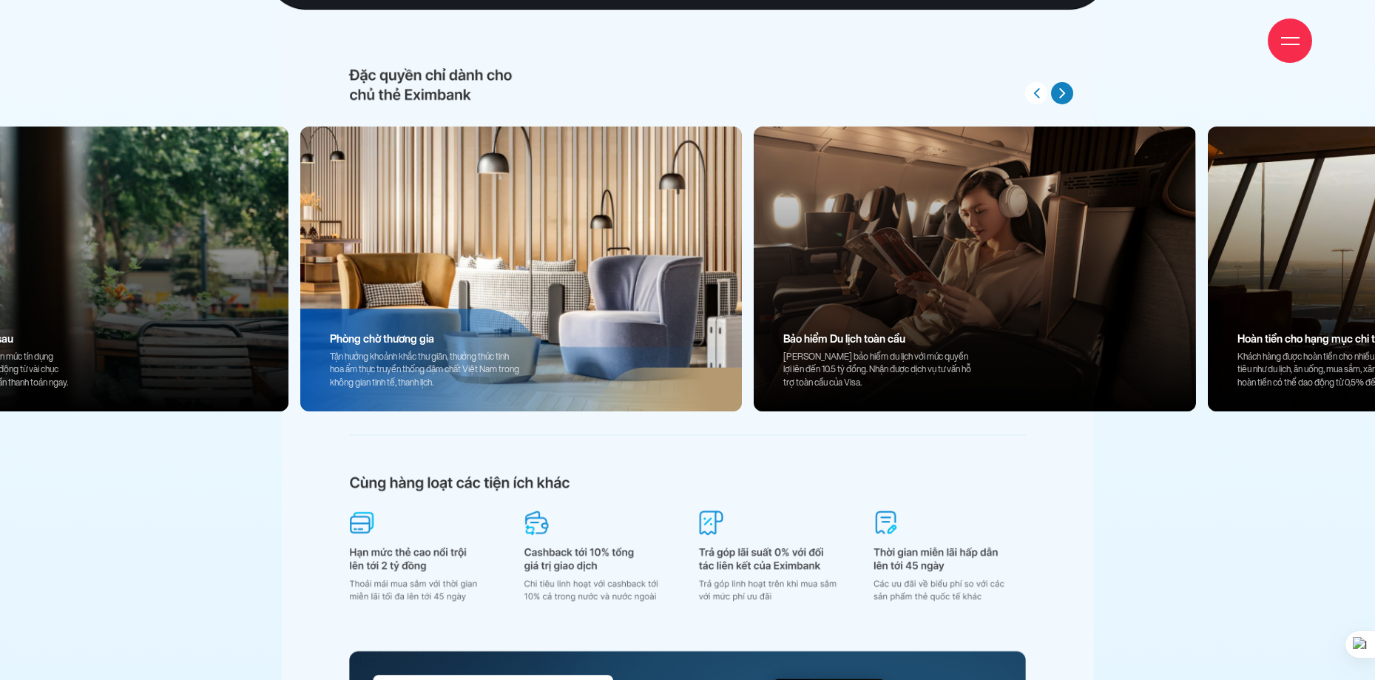
click at [1069, 89] on button "button" at bounding box center [1062, 93] width 22 height 22
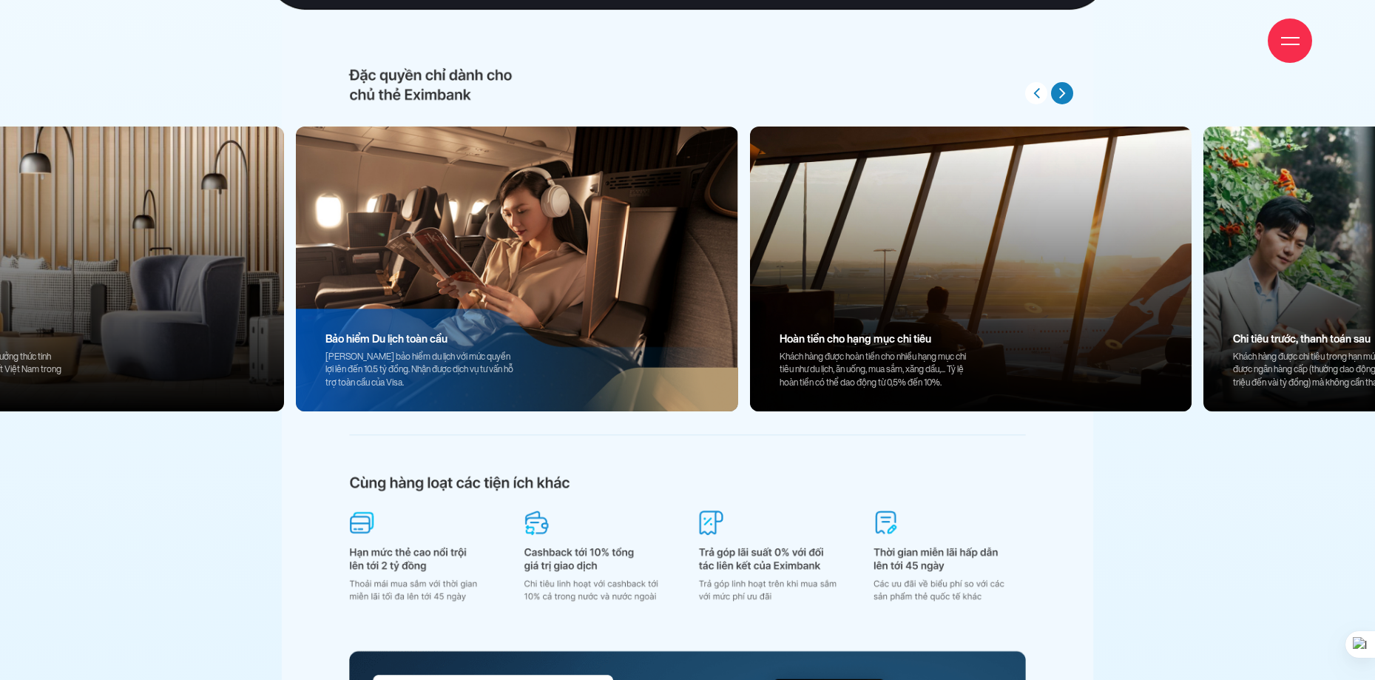
click at [1069, 89] on button "button" at bounding box center [1062, 93] width 22 height 22
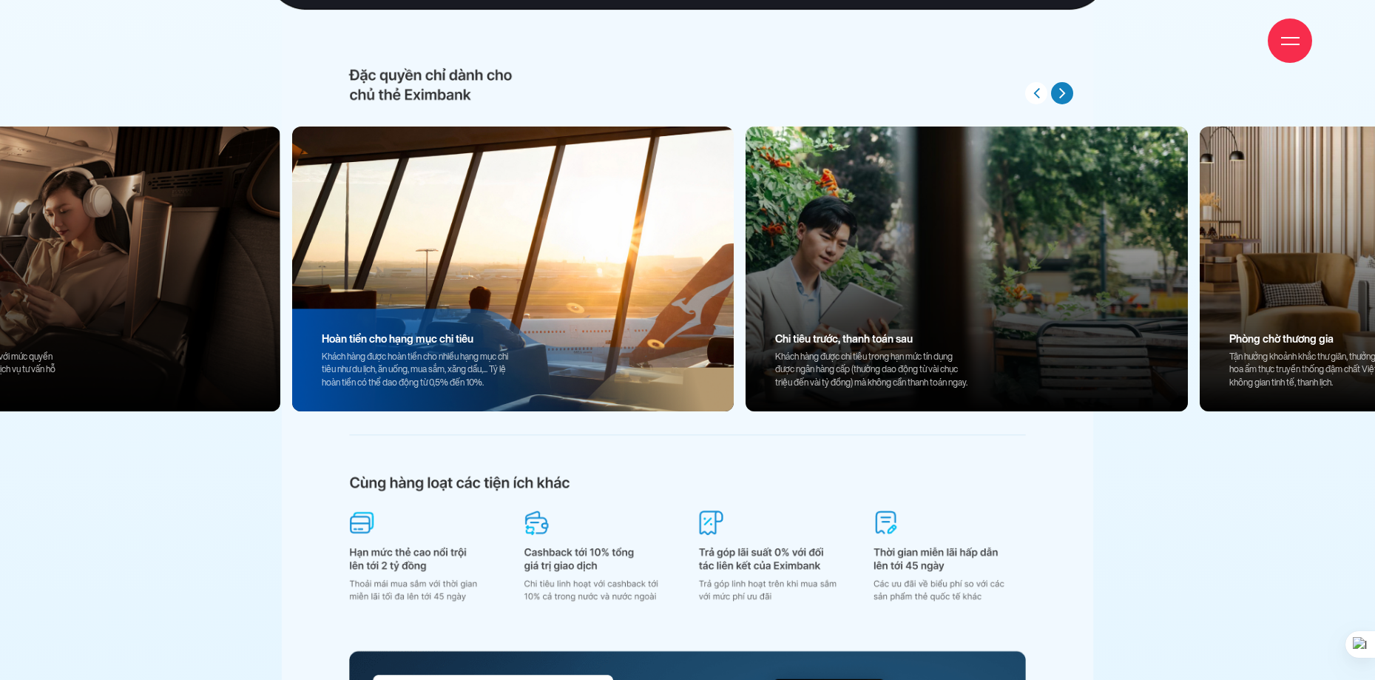
click at [1069, 89] on button "button" at bounding box center [1062, 93] width 22 height 22
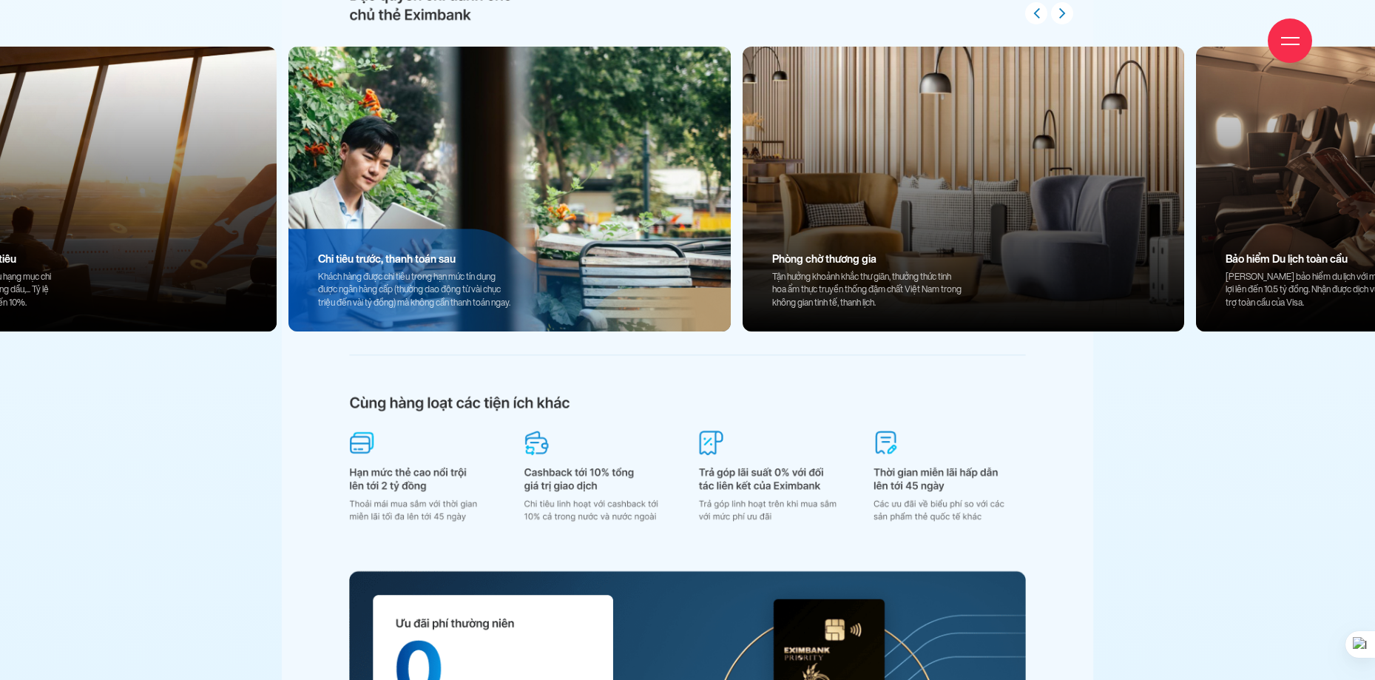
scroll to position [14371, 0]
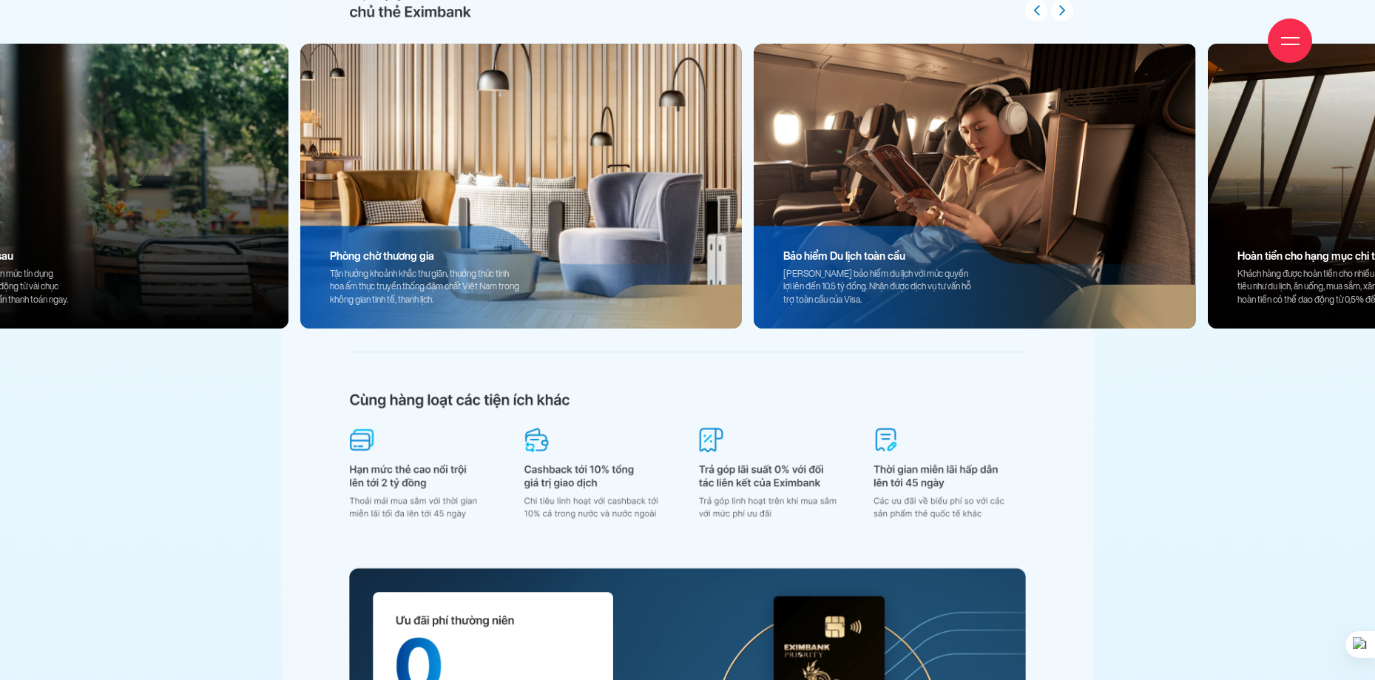
click at [877, 222] on img at bounding box center [975, 186] width 442 height 285
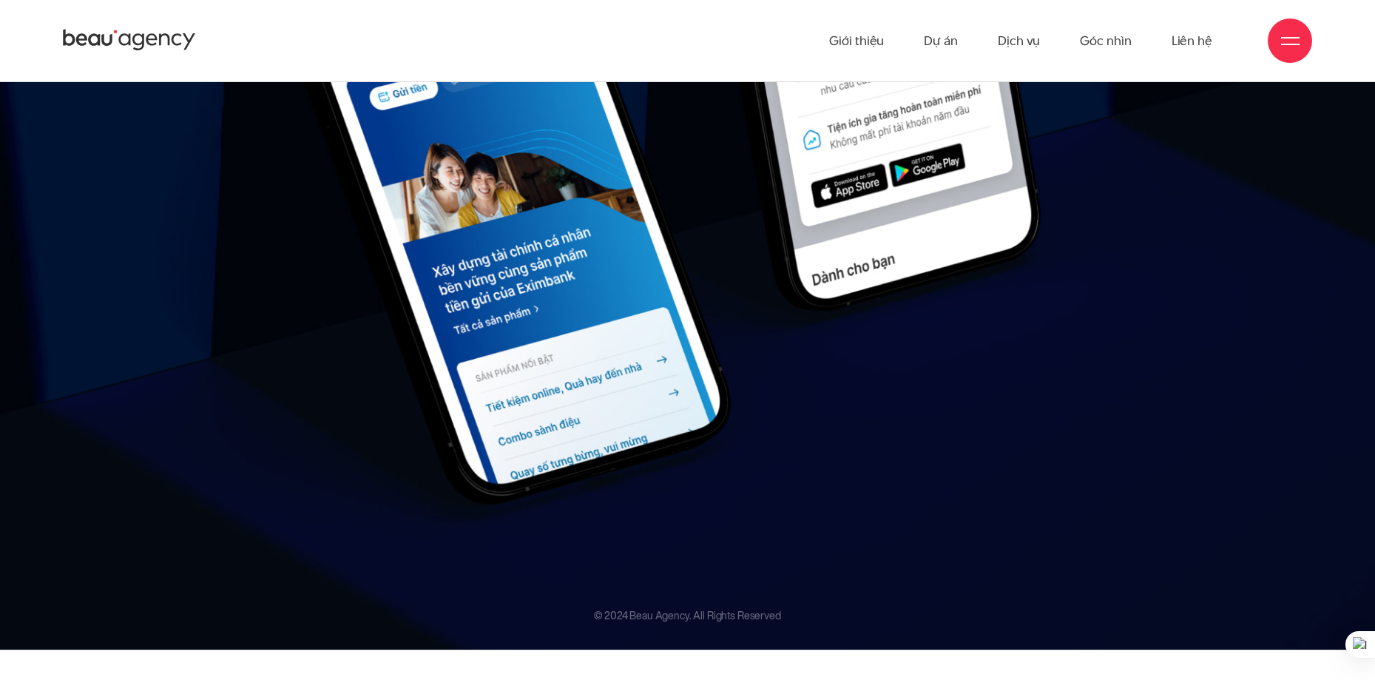
scroll to position [21138, 0]
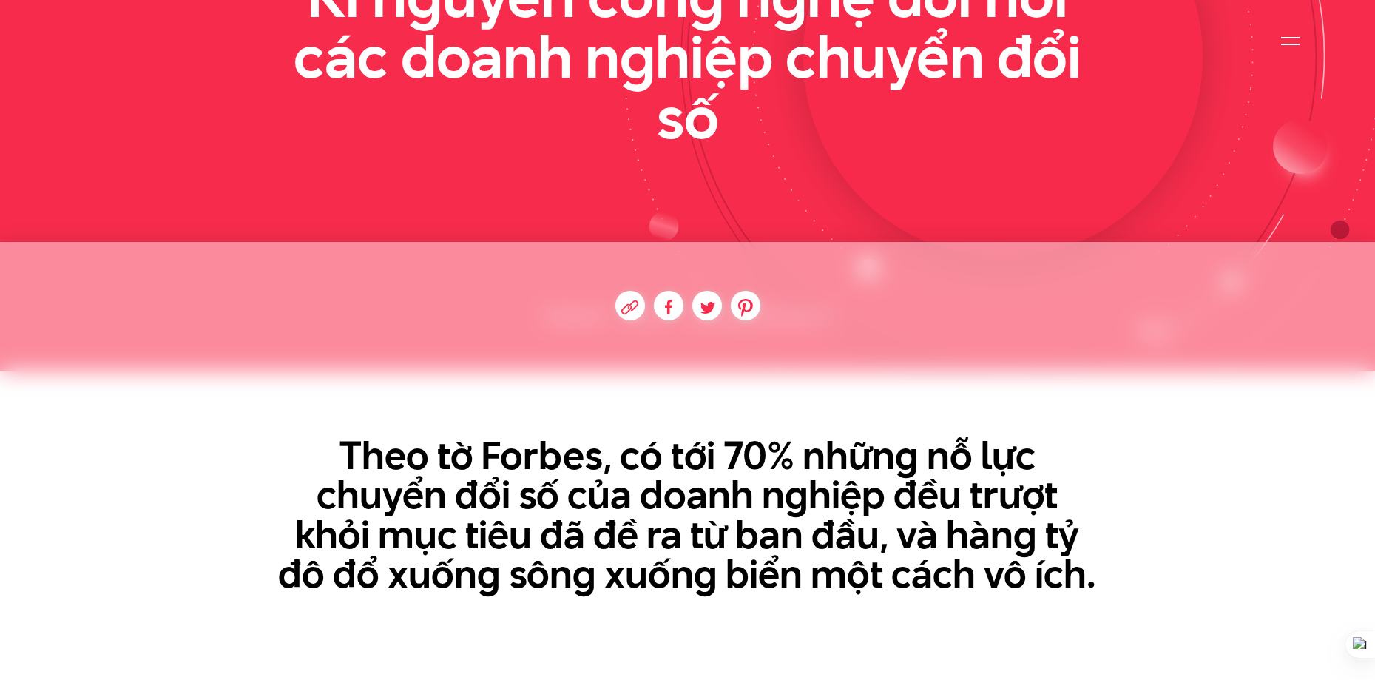
scroll to position [389, 0]
